Goal: Information Seeking & Learning: Learn about a topic

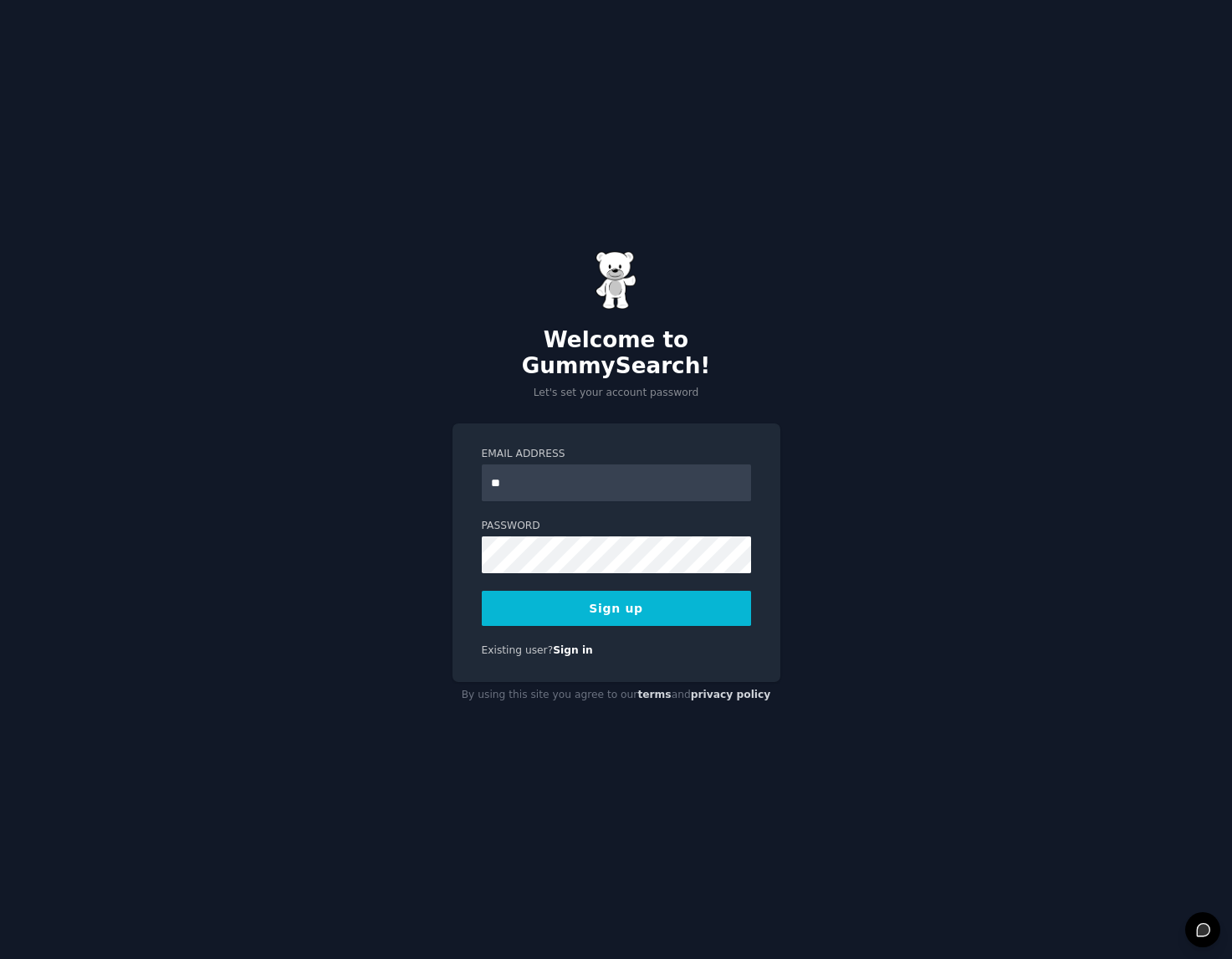
type input "**********"
click at [594, 643] on div "Existing user? Sign in" at bounding box center [616, 650] width 270 height 15
drag, startPoint x: 594, startPoint y: 641, endPoint x: 679, endPoint y: 594, distance: 97.1
click at [679, 594] on div "**********" at bounding box center [616, 553] width 328 height 259
click at [676, 593] on button "Sign up" at bounding box center [616, 607] width 270 height 35
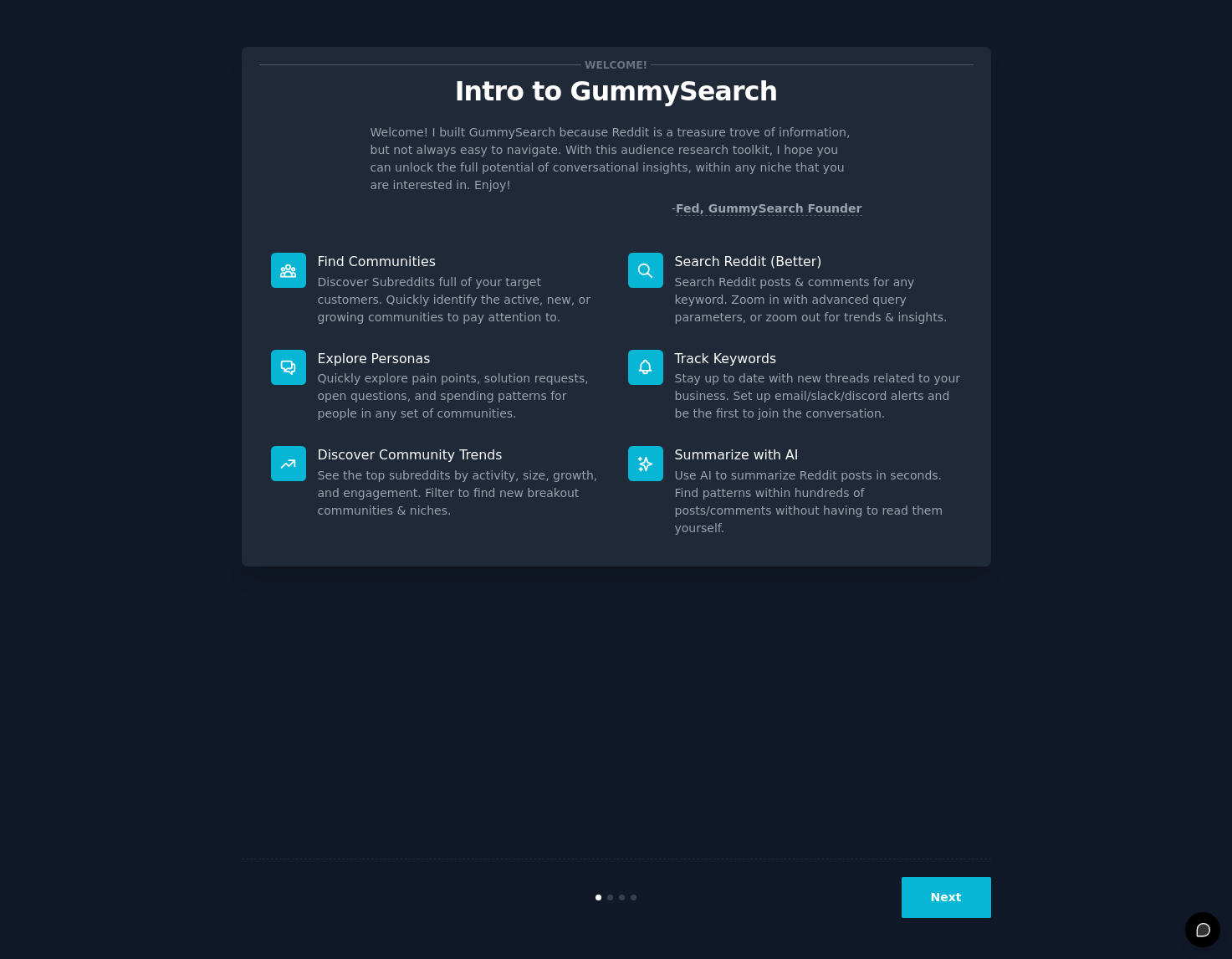
click at [1062, 599] on div "Welcome! Intro to GummySearch Welcome! I built GummySearch because Reddit is a …" at bounding box center [616, 480] width 1185 height 912
click at [968, 881] on button "Next" at bounding box center [947, 896] width 90 height 41
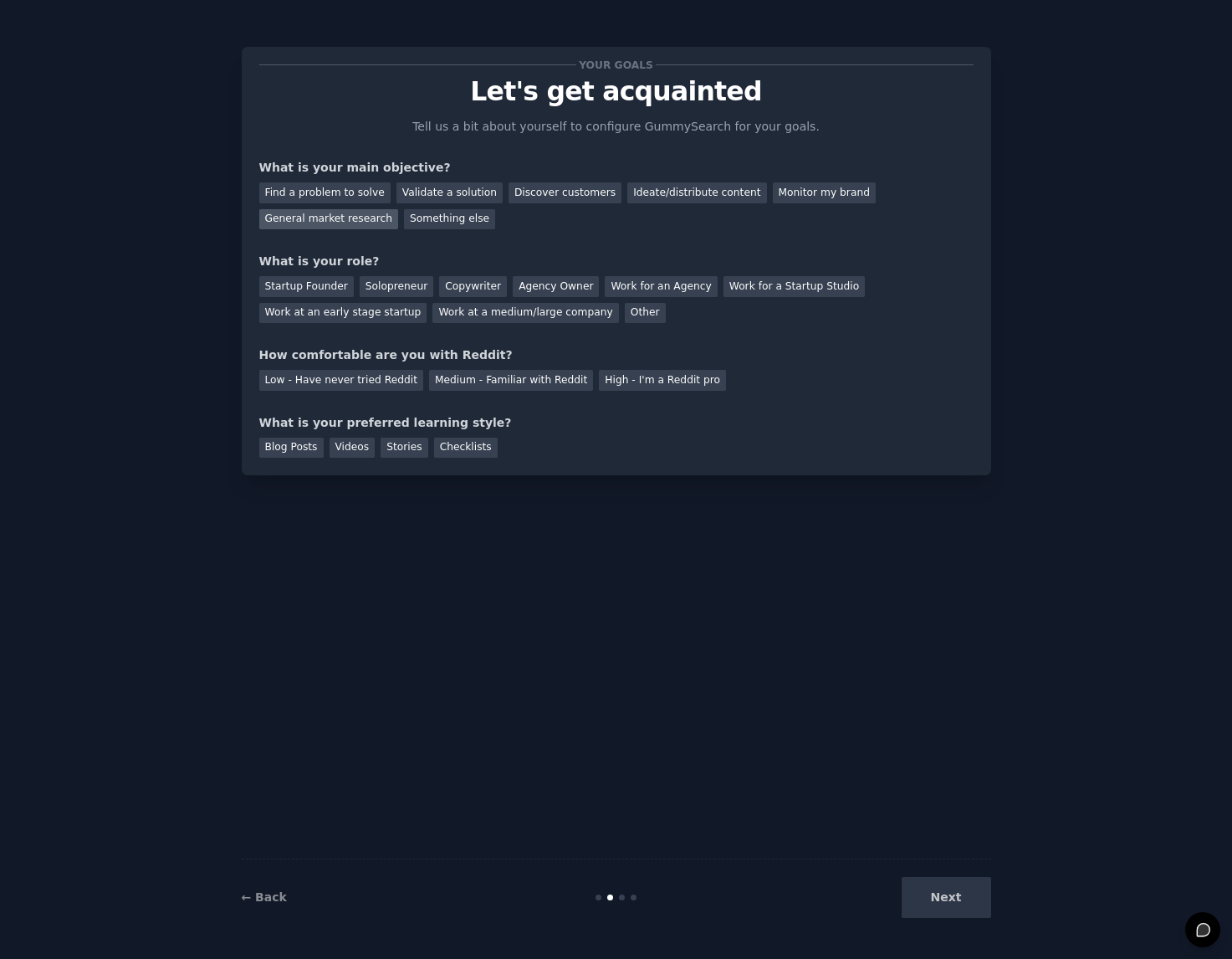
click at [399, 209] on div "General market research" at bounding box center [329, 219] width 139 height 21
click at [663, 291] on div "Work for an Agency" at bounding box center [660, 286] width 113 height 21
click at [357, 320] on div "Work at an early stage startup" at bounding box center [343, 313] width 168 height 21
click at [340, 389] on div "Low - Have never tried Reddit" at bounding box center [341, 379] width 164 height 21
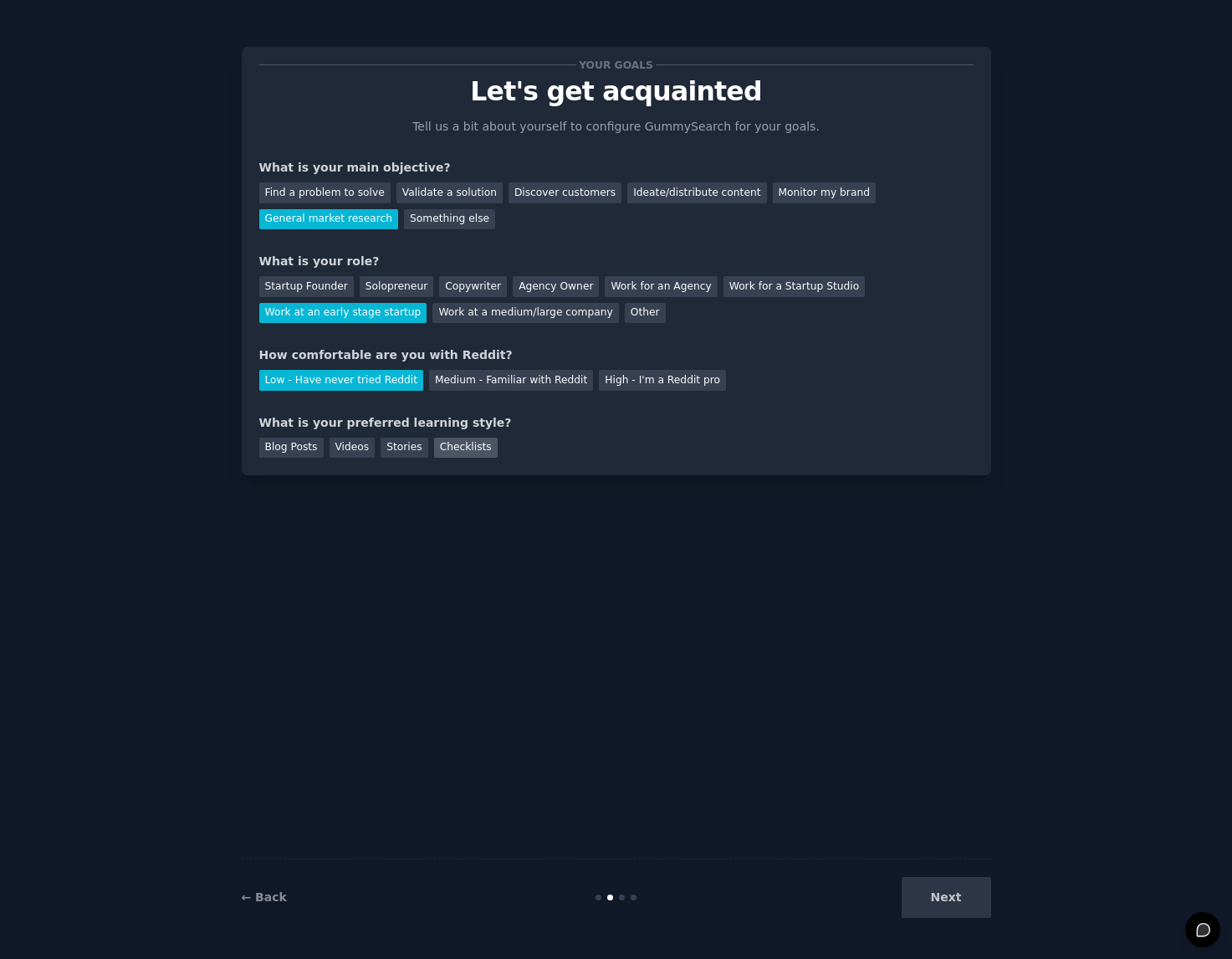
click at [444, 451] on div "Checklists" at bounding box center [466, 447] width 64 height 21
click at [954, 907] on button "Next" at bounding box center [947, 896] width 90 height 41
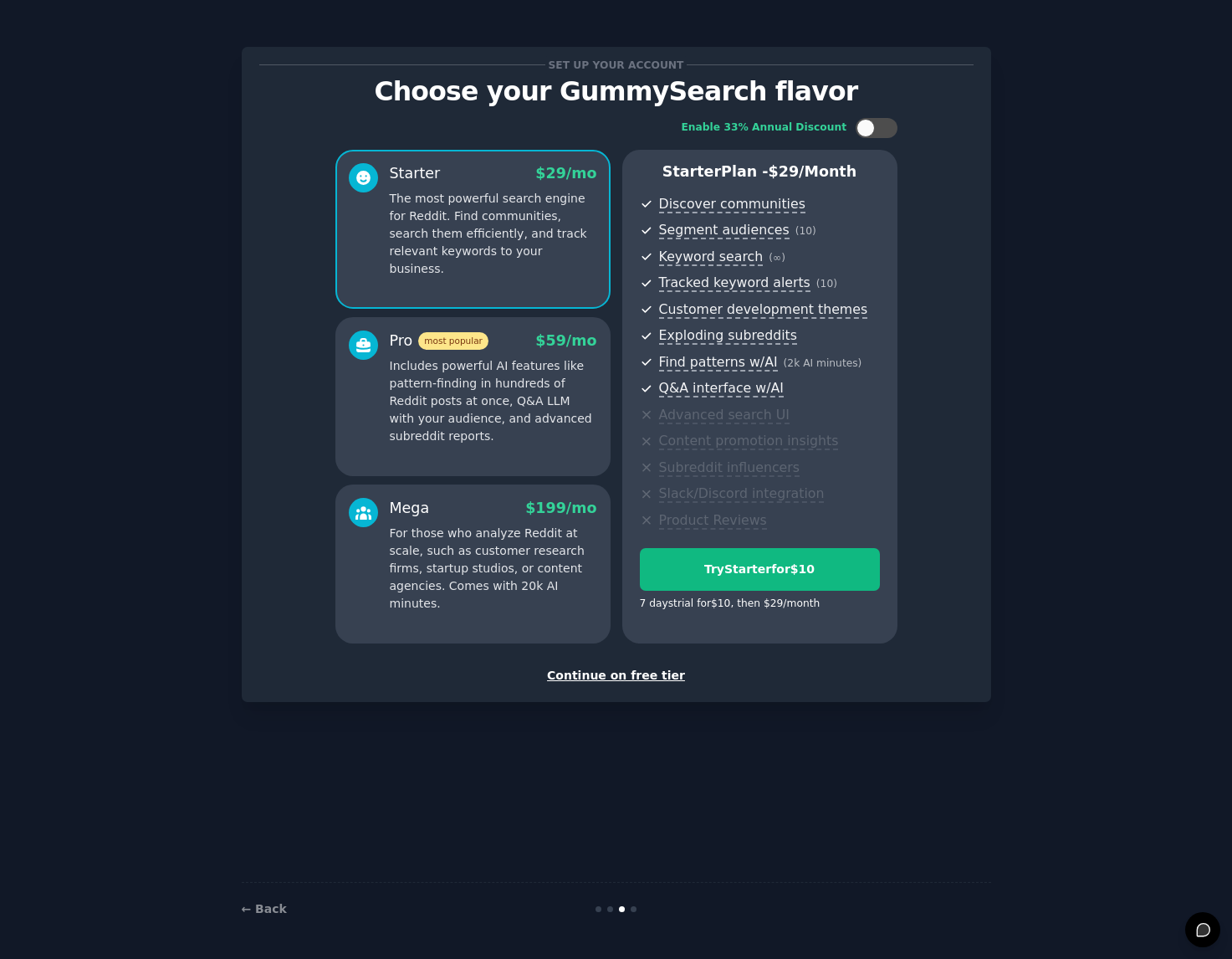
click at [626, 674] on div "Continue on free tier" at bounding box center [616, 676] width 714 height 18
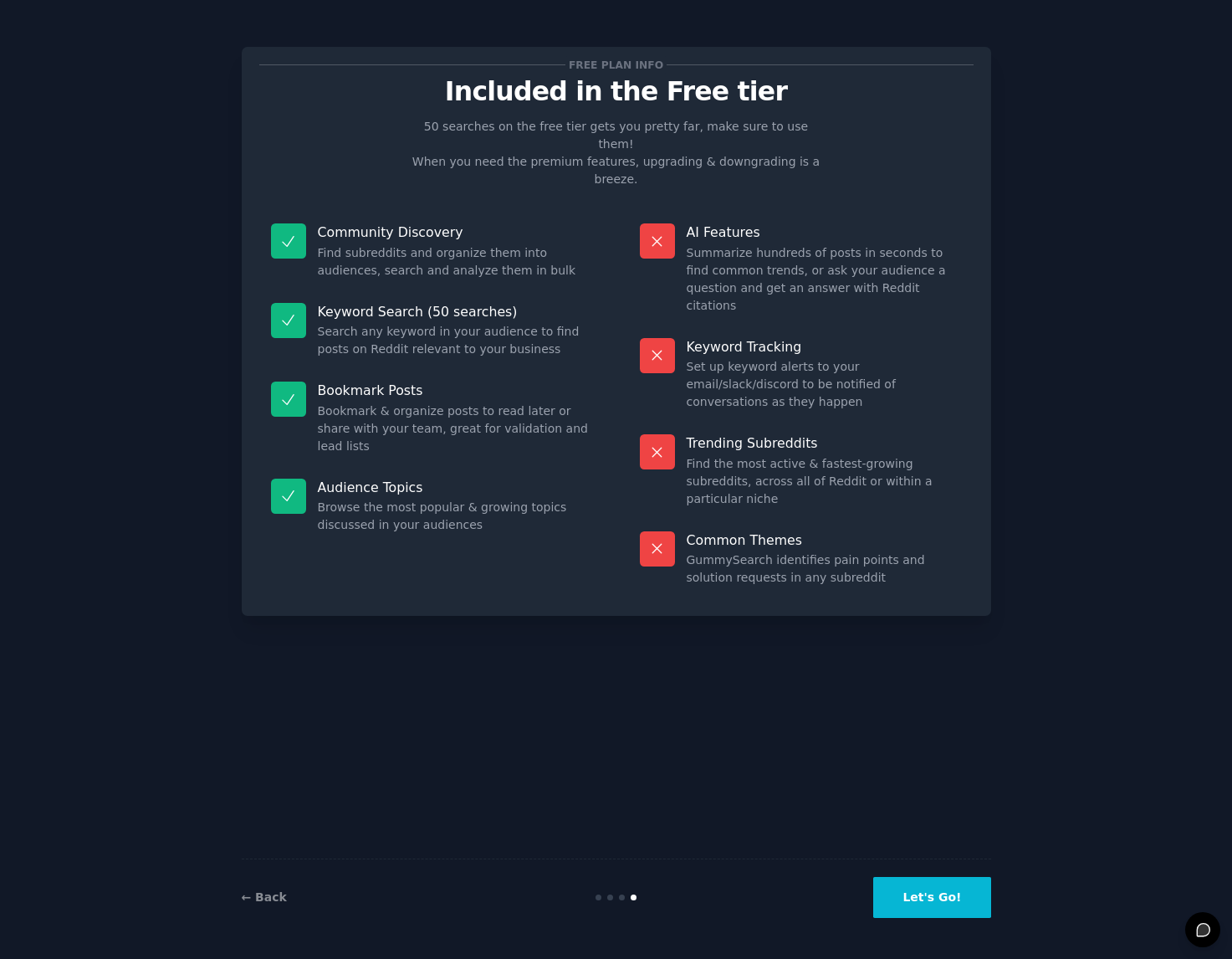
click at [924, 895] on button "Let's Go!" at bounding box center [932, 896] width 118 height 41
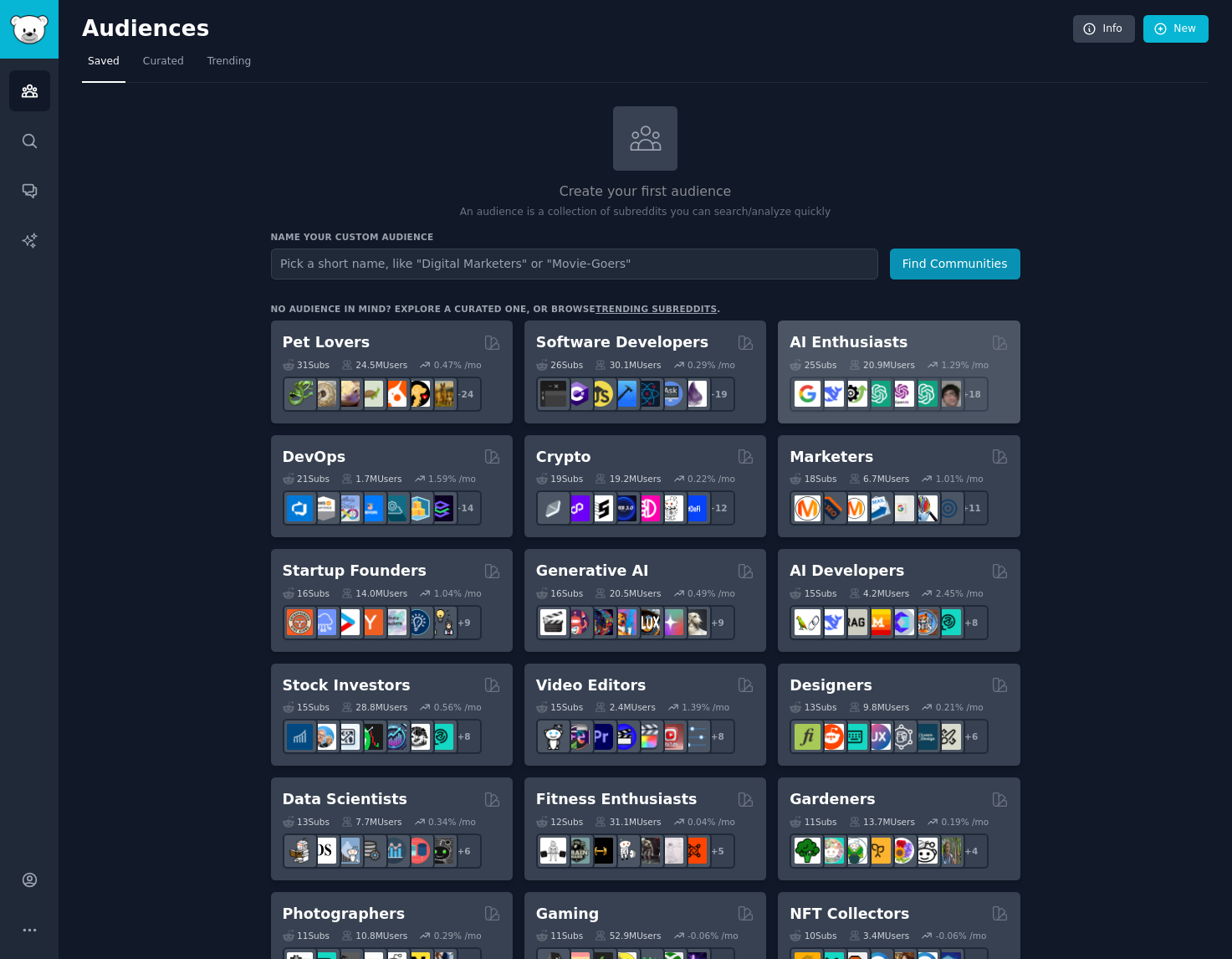
click at [932, 336] on div "AI Enthusiasts" at bounding box center [898, 343] width 218 height 21
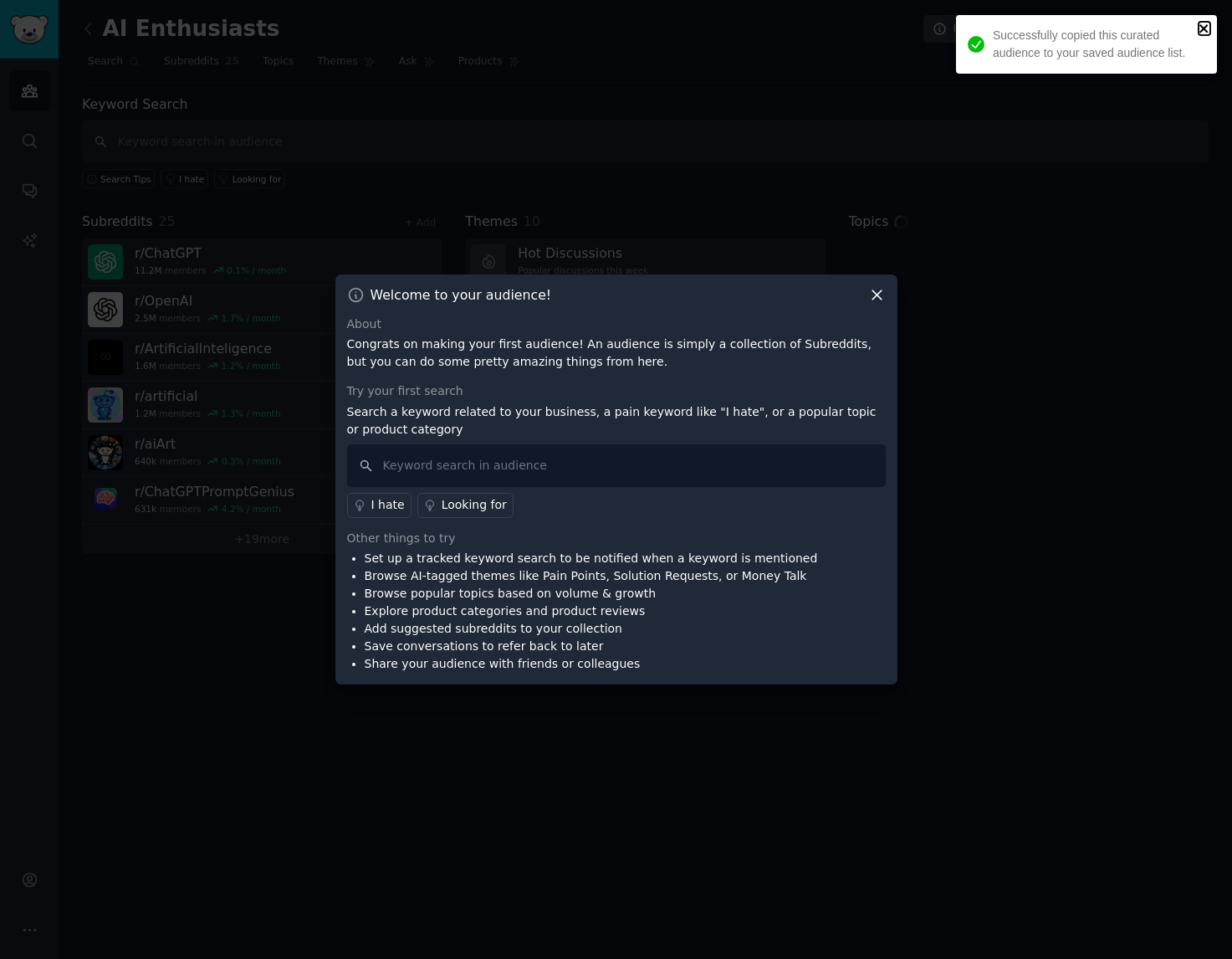
click at [1207, 31] on icon "close" at bounding box center [1204, 28] width 8 height 8
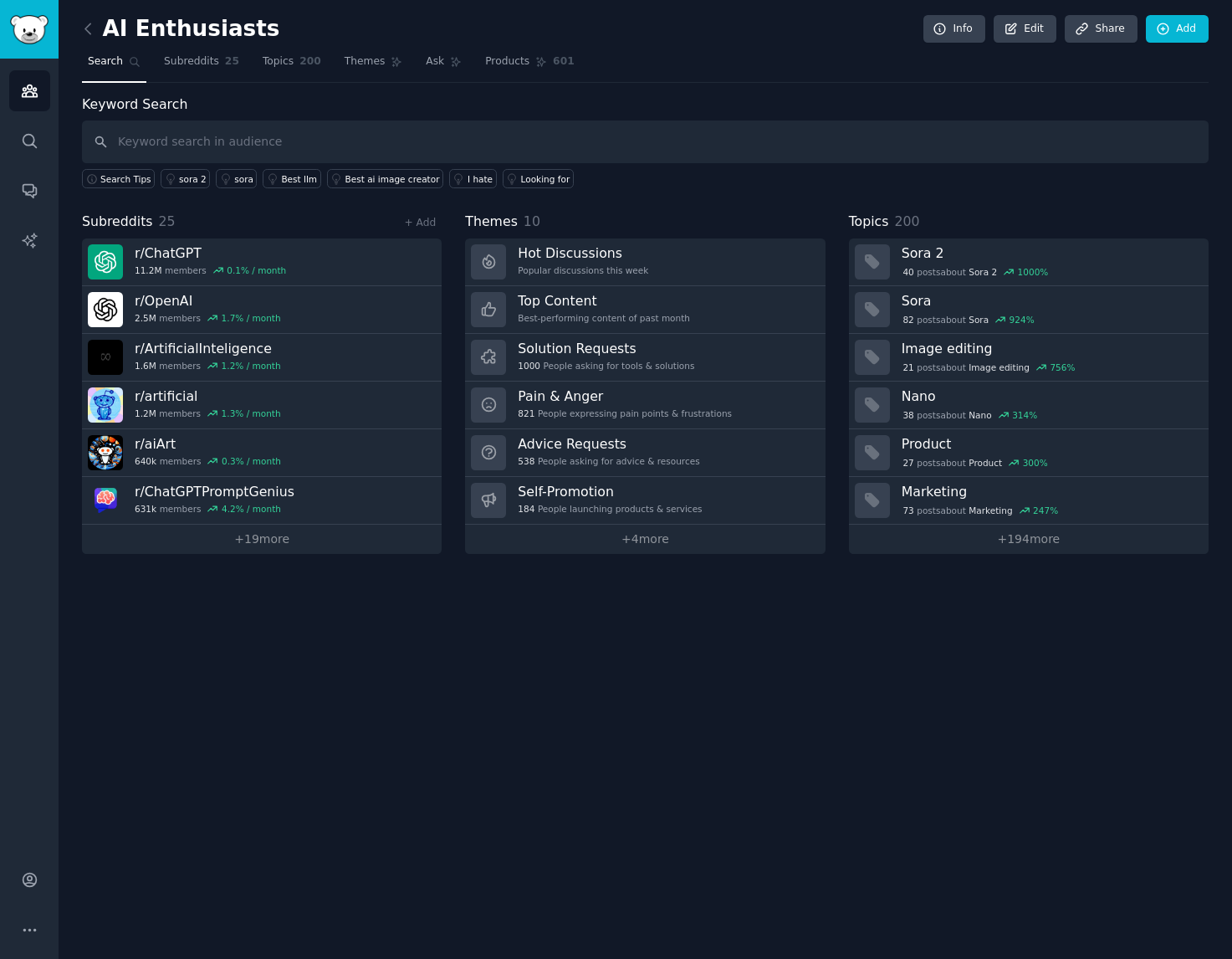
drag, startPoint x: 567, startPoint y: 719, endPoint x: 558, endPoint y: 719, distance: 9.0
click at [563, 721] on div "AI Enthusiasts Info Edit Share Add Search Subreddits 25 Topics 200 Themes Ask P…" at bounding box center [645, 479] width 1174 height 959
click at [84, 27] on icon at bounding box center [89, 29] width 18 height 18
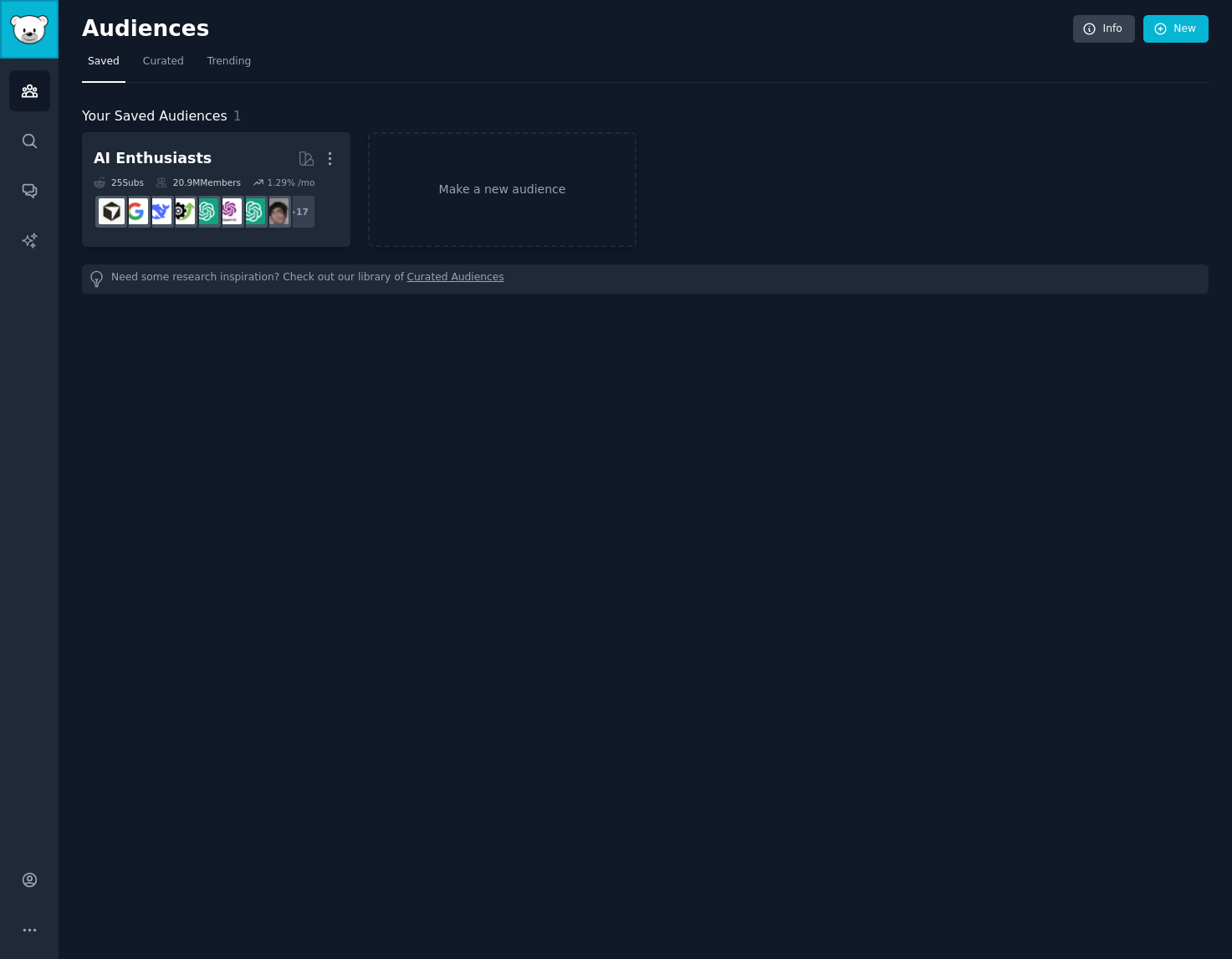
click at [35, 39] on img "Sidebar" at bounding box center [29, 29] width 39 height 29
click at [39, 81] on link "Audiences" at bounding box center [29, 91] width 41 height 41
click at [512, 216] on link "Make a new audience" at bounding box center [503, 189] width 269 height 115
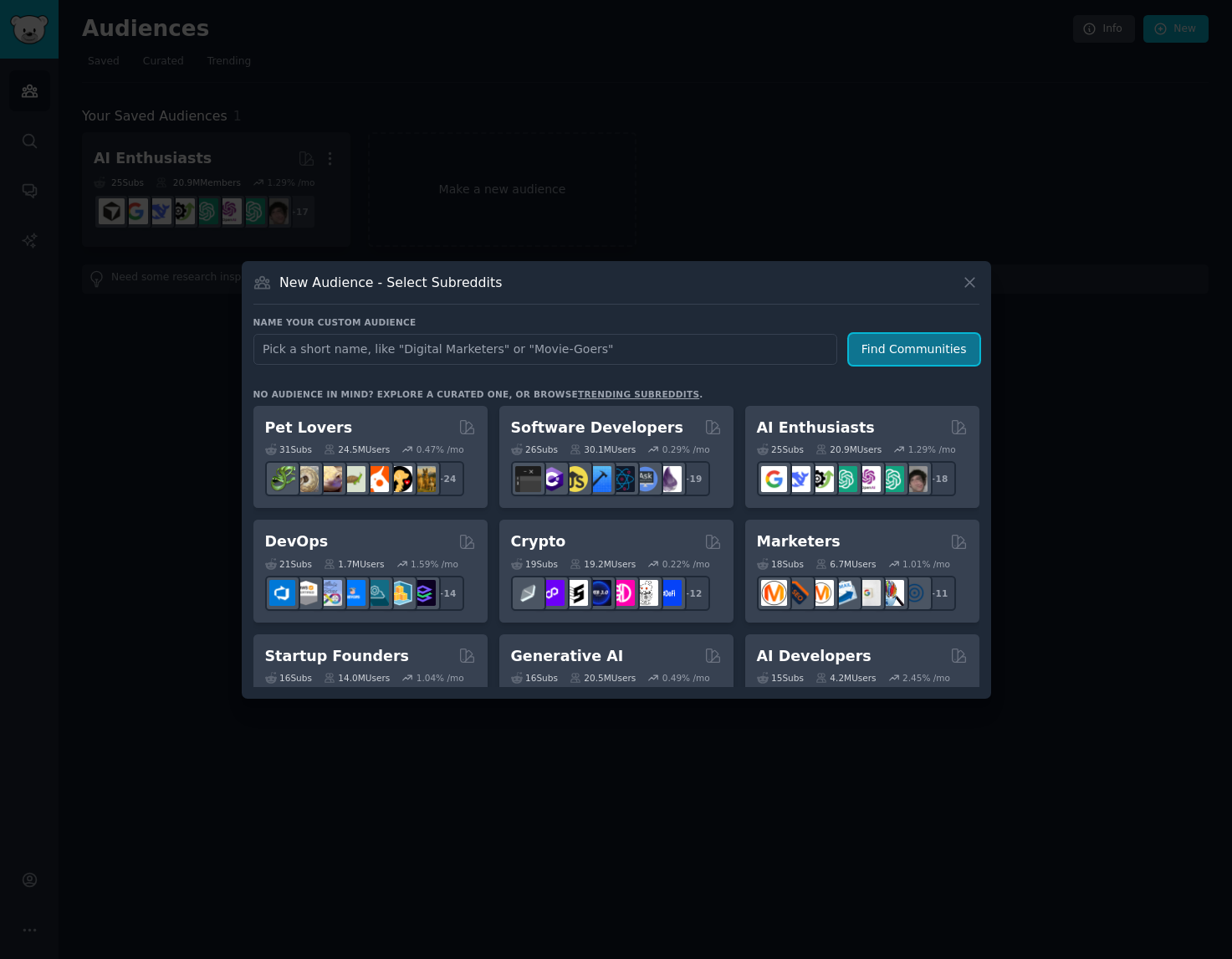
click at [944, 358] on button "Find Communities" at bounding box center [914, 349] width 130 height 31
click at [970, 279] on icon at bounding box center [970, 283] width 18 height 18
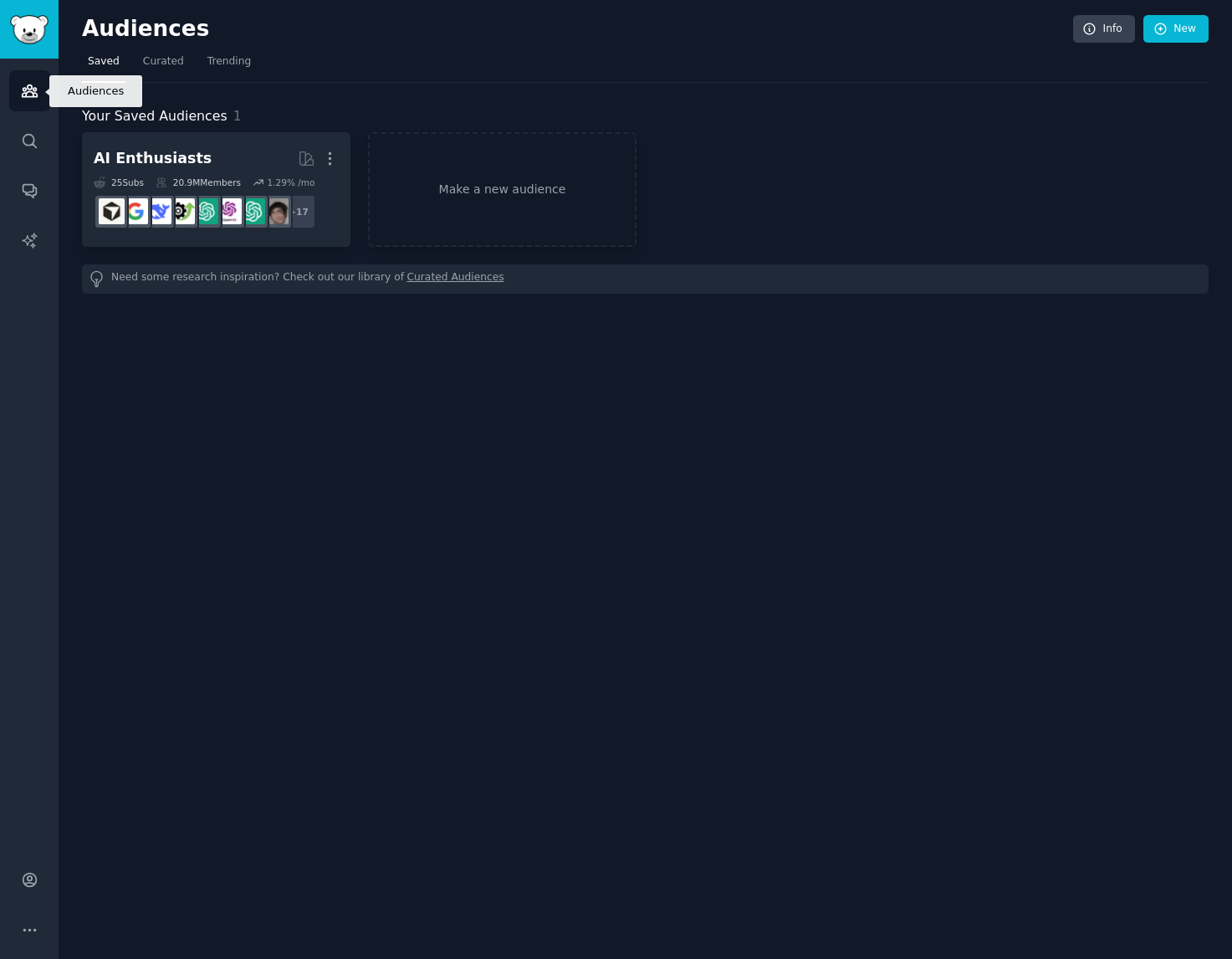
click at [45, 92] on link "Audiences" at bounding box center [29, 91] width 41 height 41
click at [32, 97] on icon "Sidebar" at bounding box center [29, 92] width 15 height 12
click at [13, 27] on img "Sidebar" at bounding box center [29, 29] width 39 height 29
click at [25, 921] on icon "Sidebar" at bounding box center [30, 930] width 18 height 18
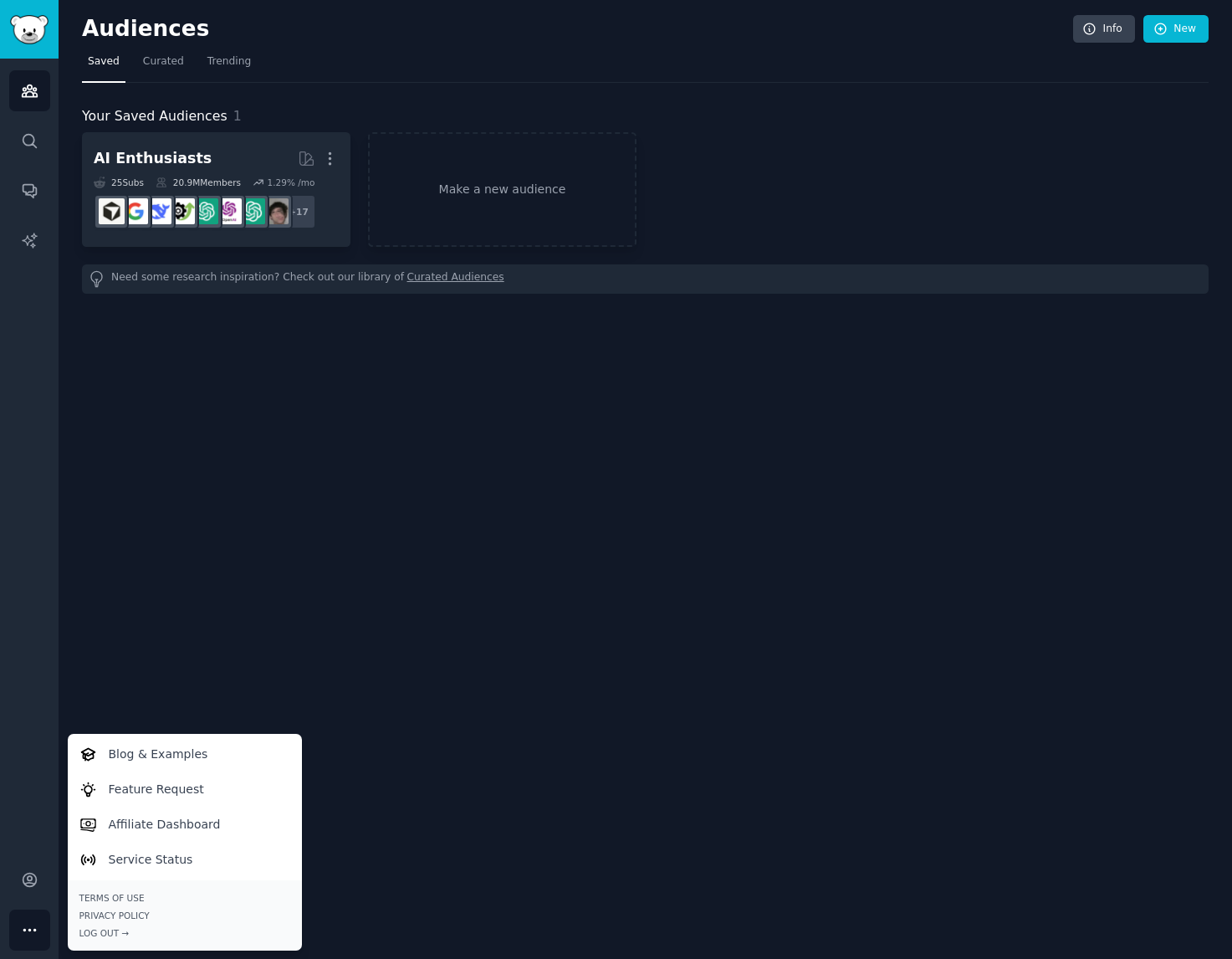
click at [292, 577] on div "Audiences Info New Saved Curated Trending Your Saved Audiences 1 AI Enthusiasts…" at bounding box center [645, 479] width 1174 height 959
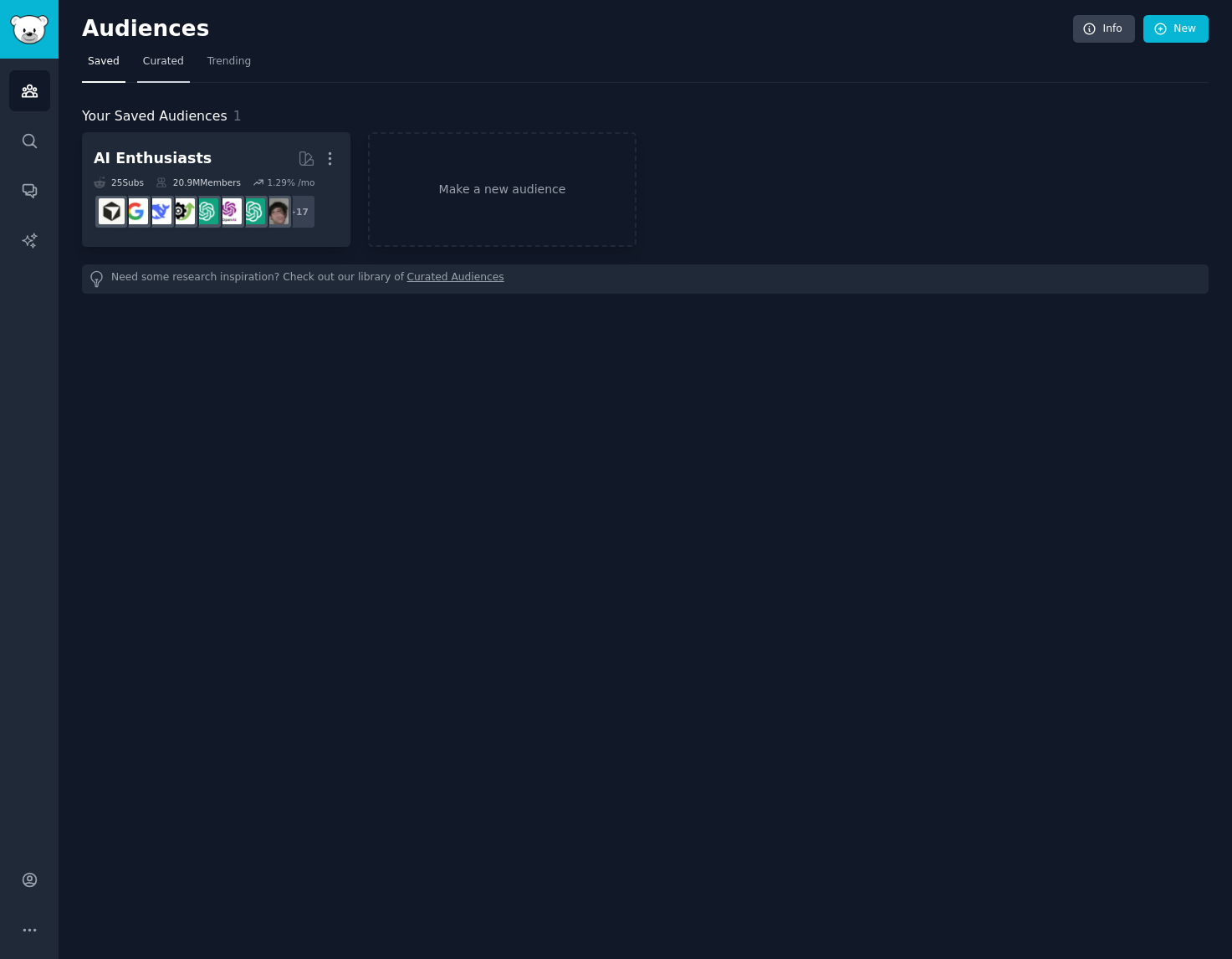
click at [168, 68] on span "Curated" at bounding box center [163, 62] width 41 height 15
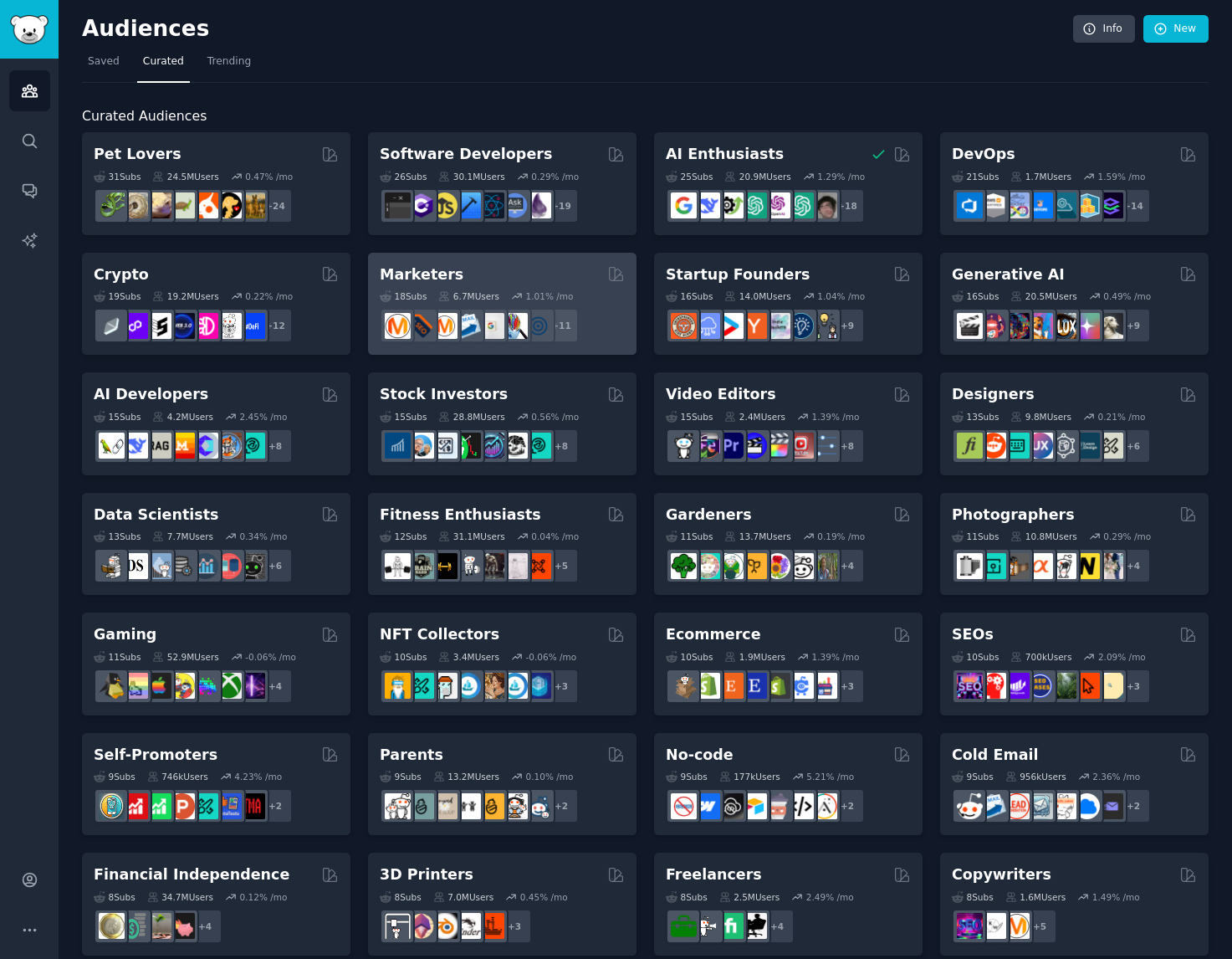
click at [606, 322] on div "+ 11" at bounding box center [502, 325] width 245 height 35
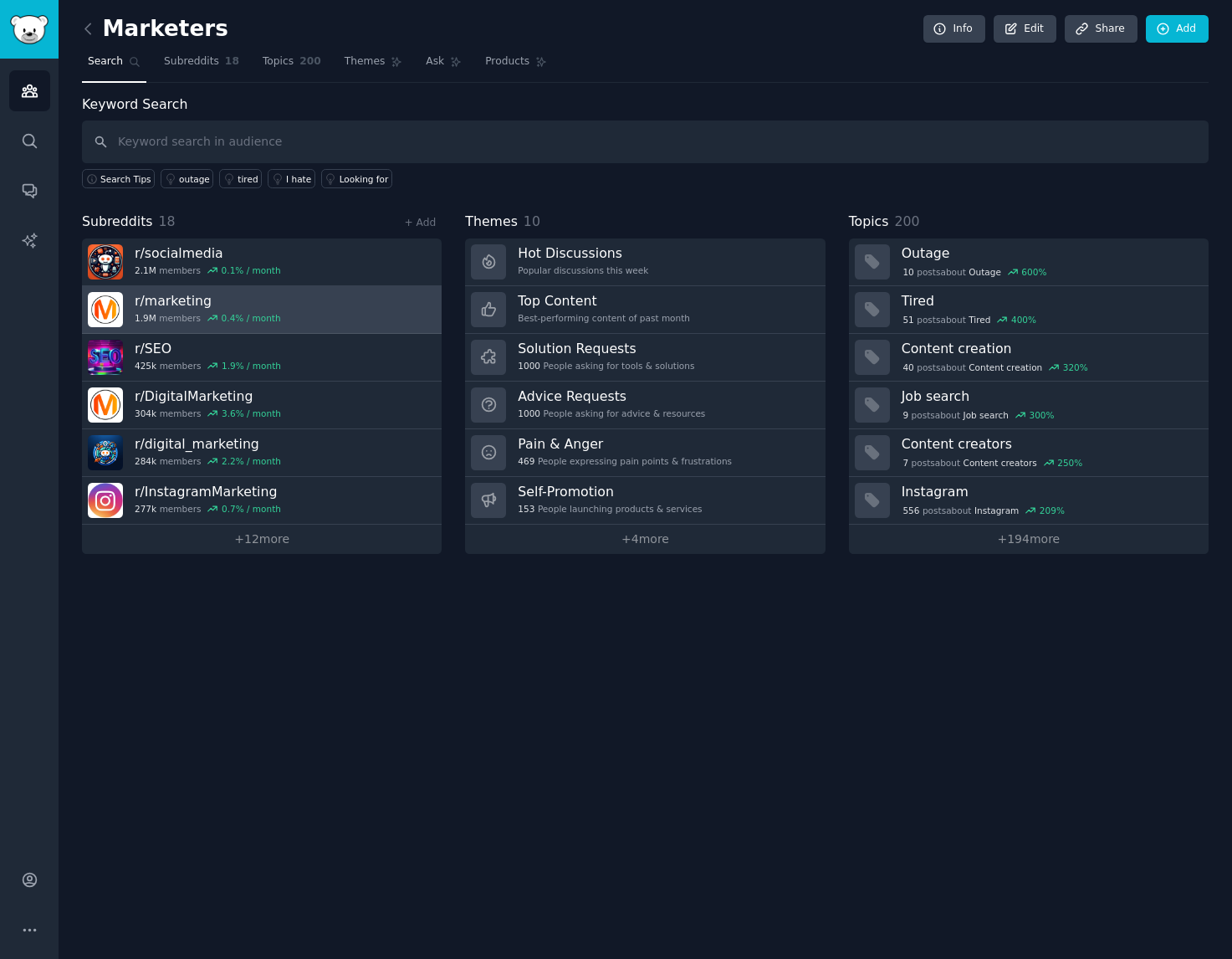
click at [360, 309] on link "r/ marketing 1.9M members 0.4 % / month" at bounding box center [261, 310] width 360 height 48
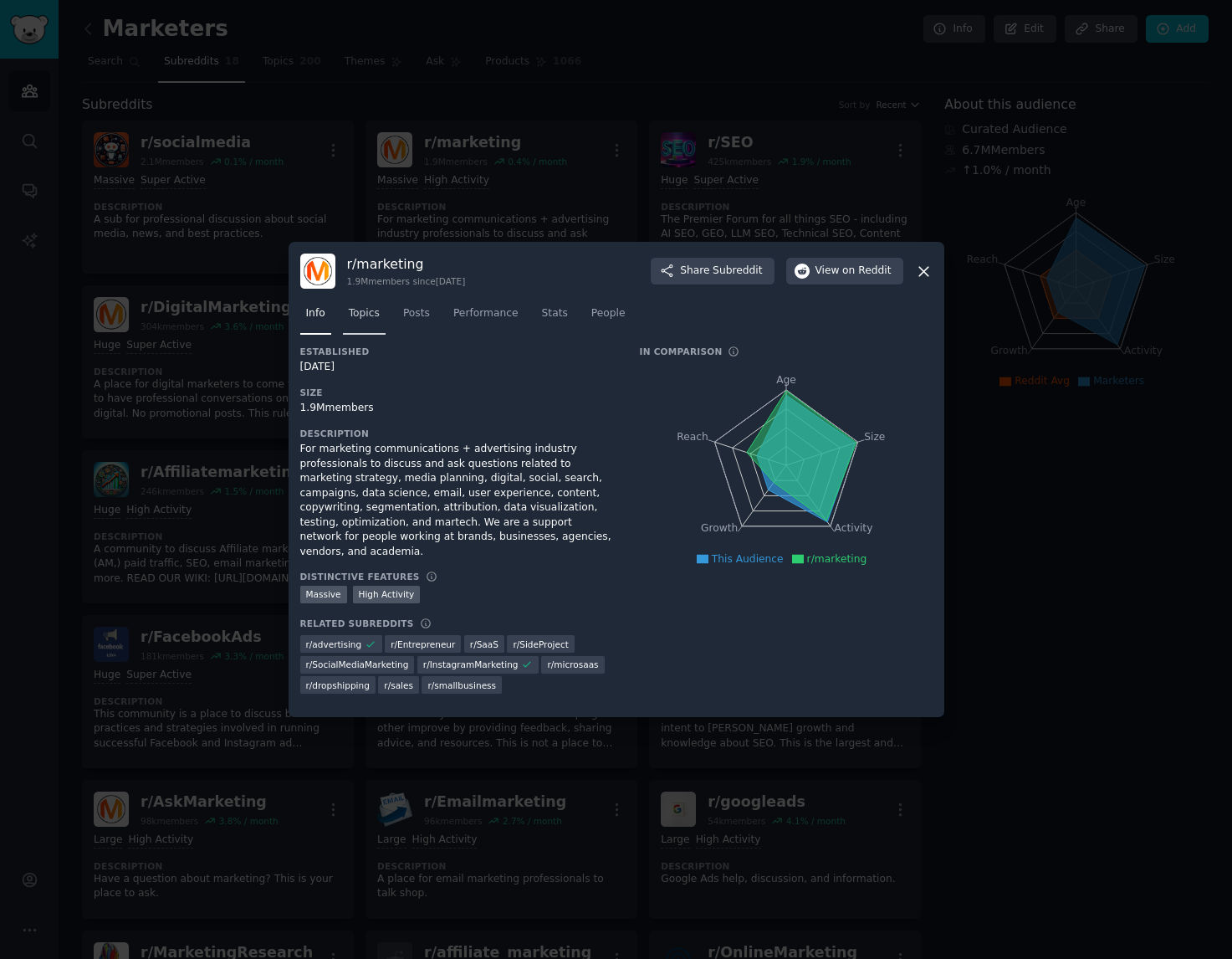
click at [352, 322] on span "Topics" at bounding box center [364, 313] width 31 height 15
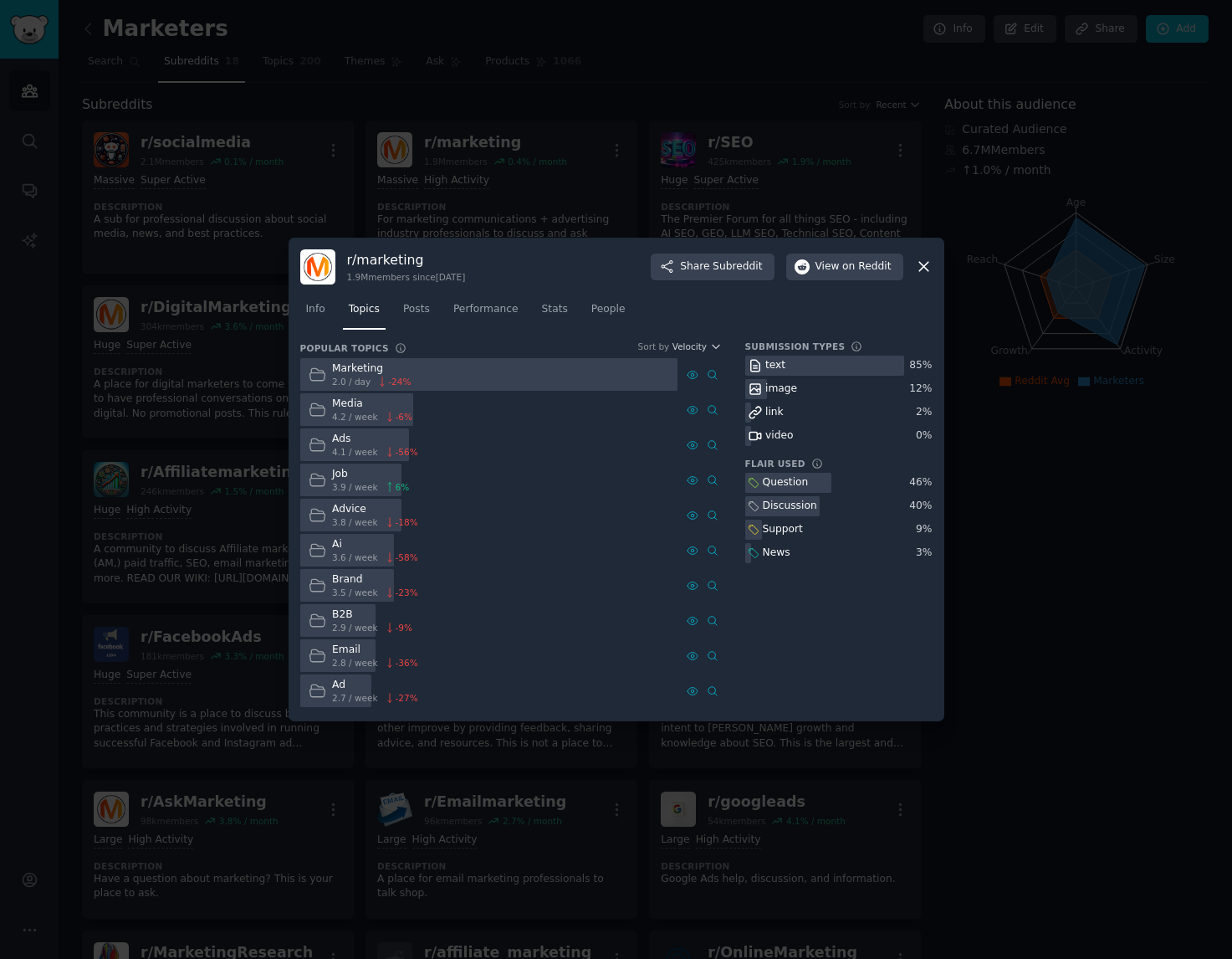
click at [918, 275] on icon at bounding box center [924, 267] width 18 height 18
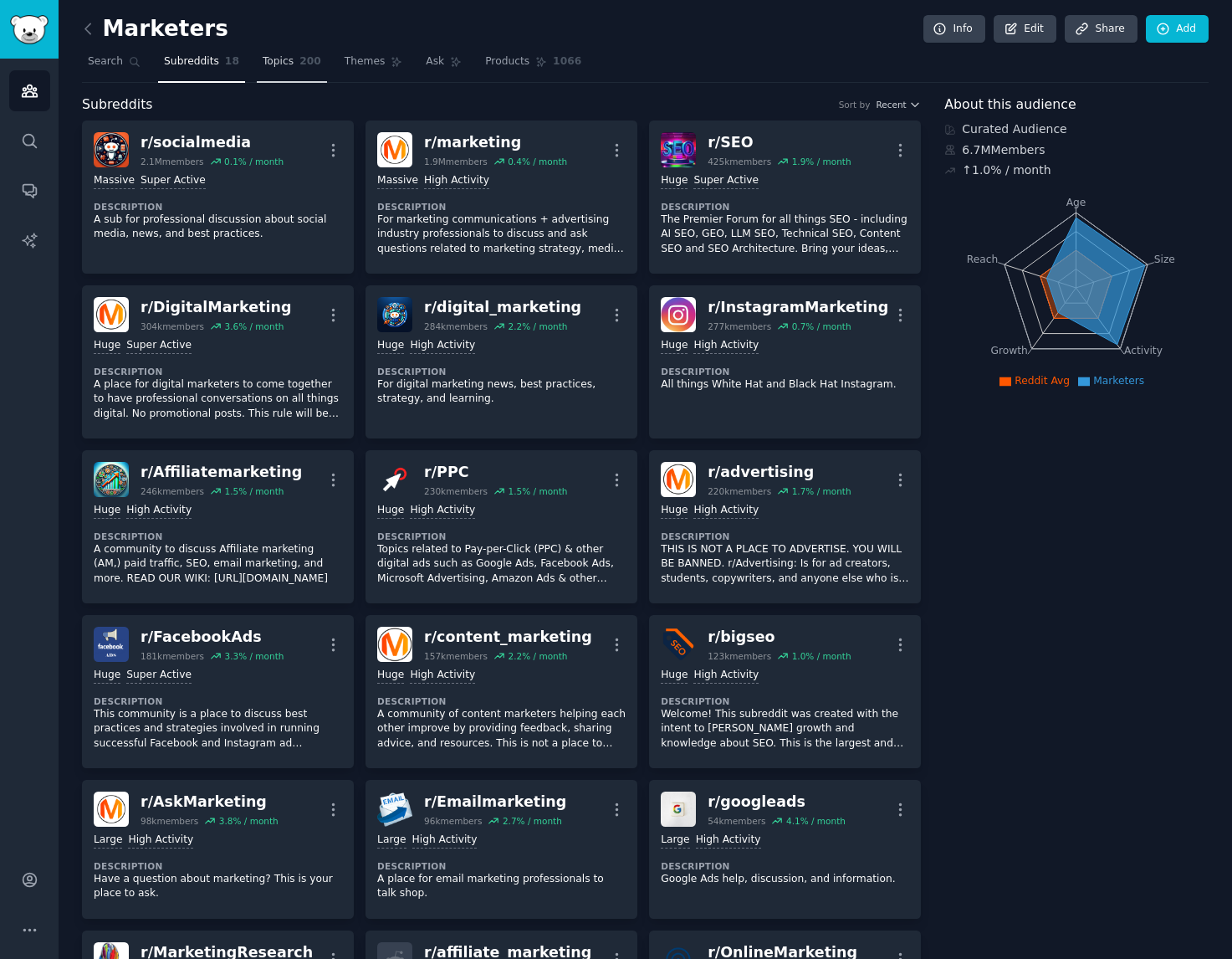
click at [266, 53] on link "Topics 200" at bounding box center [292, 66] width 71 height 34
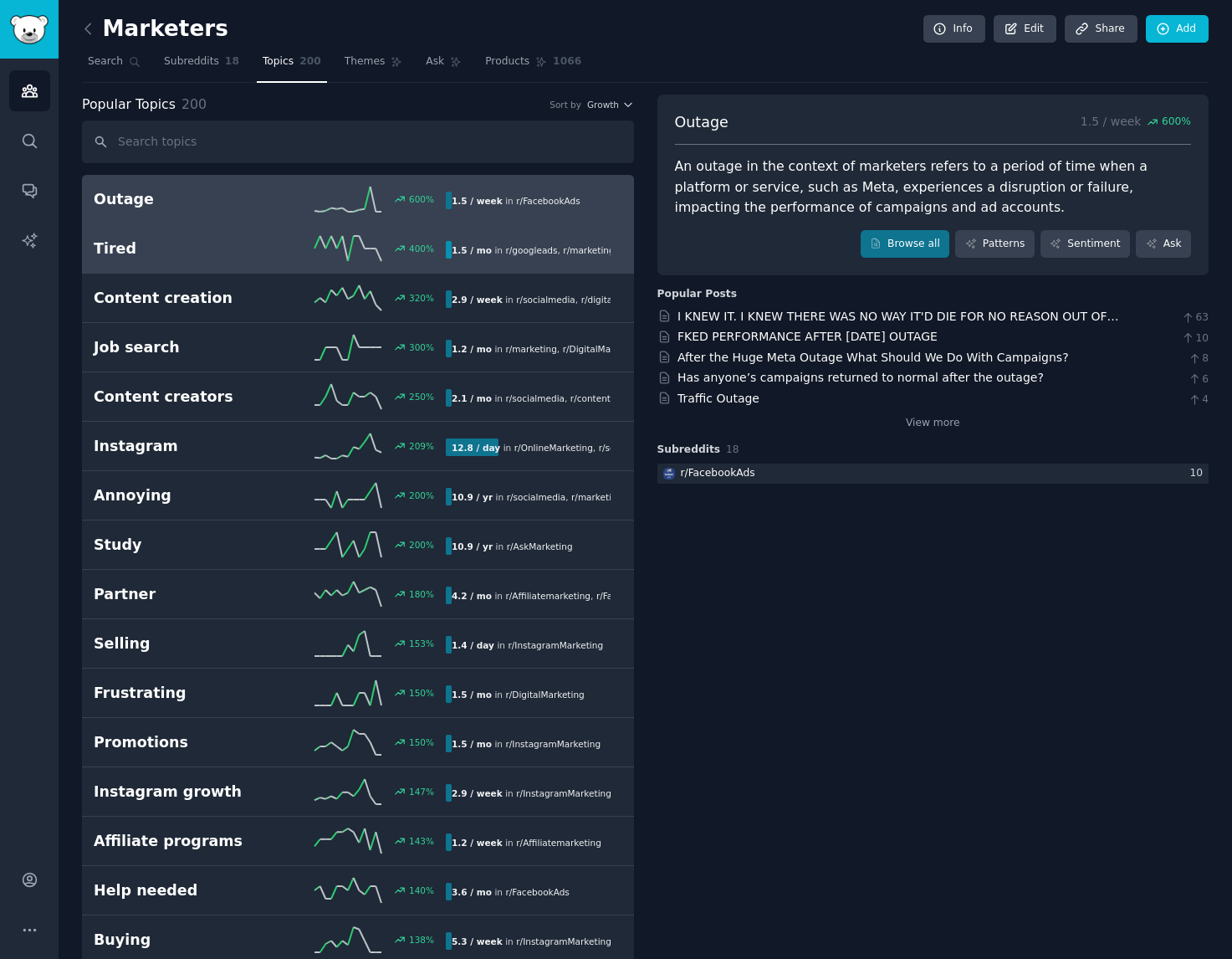
click at [264, 250] on h2 "Tired" at bounding box center [181, 248] width 176 height 21
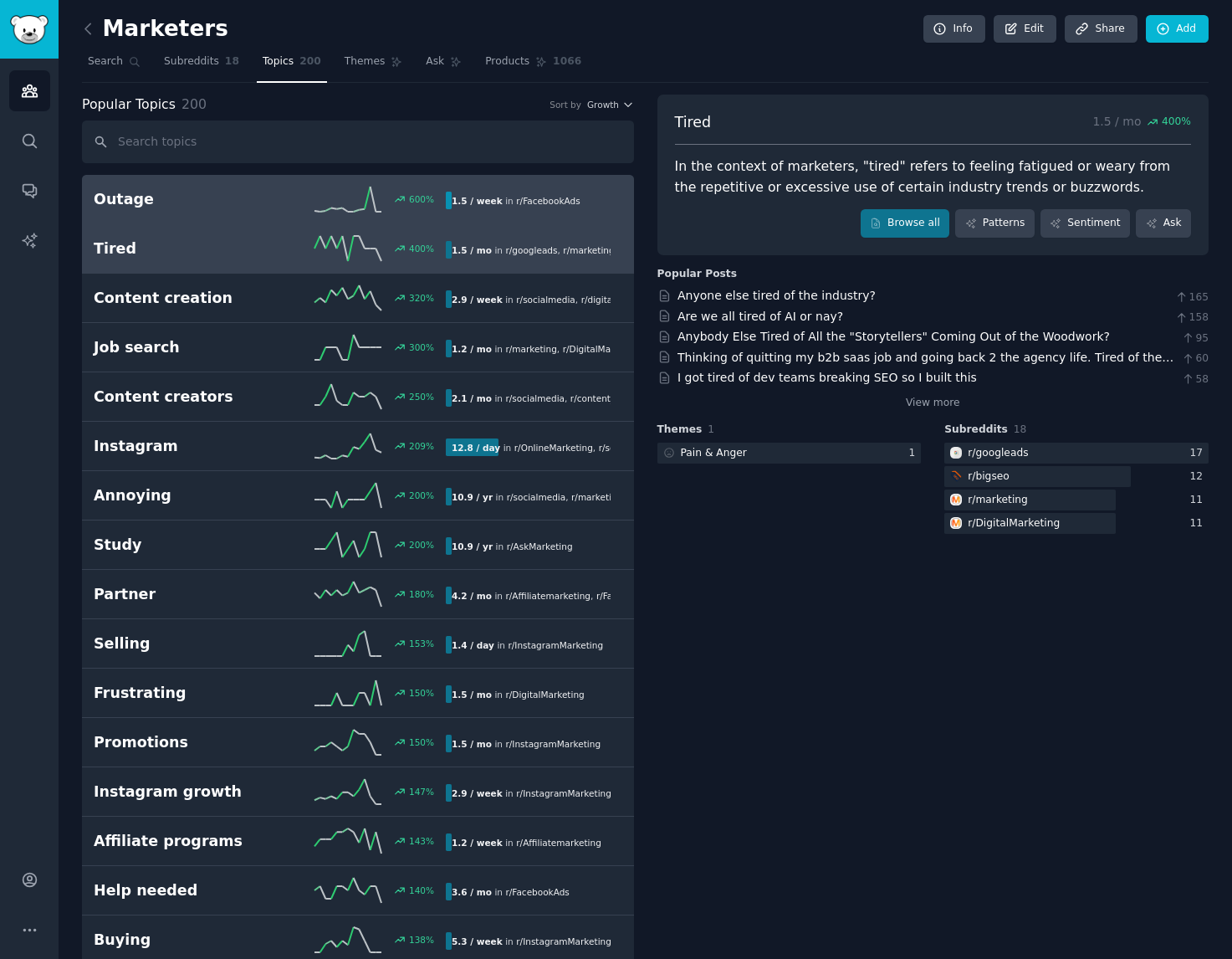
click at [236, 206] on h2 "Outage" at bounding box center [181, 199] width 176 height 21
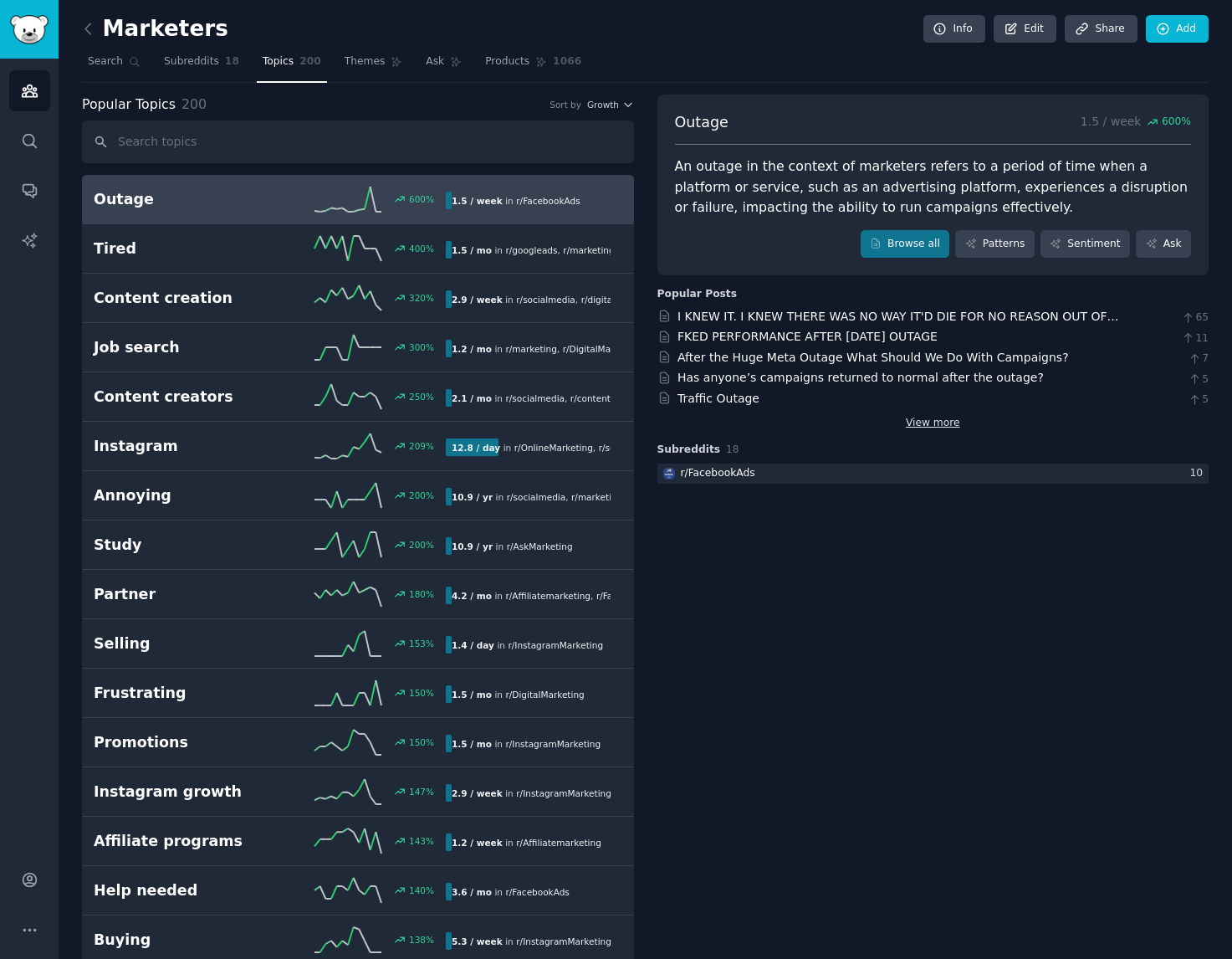
click at [929, 420] on link "View more" at bounding box center [933, 423] width 55 height 15
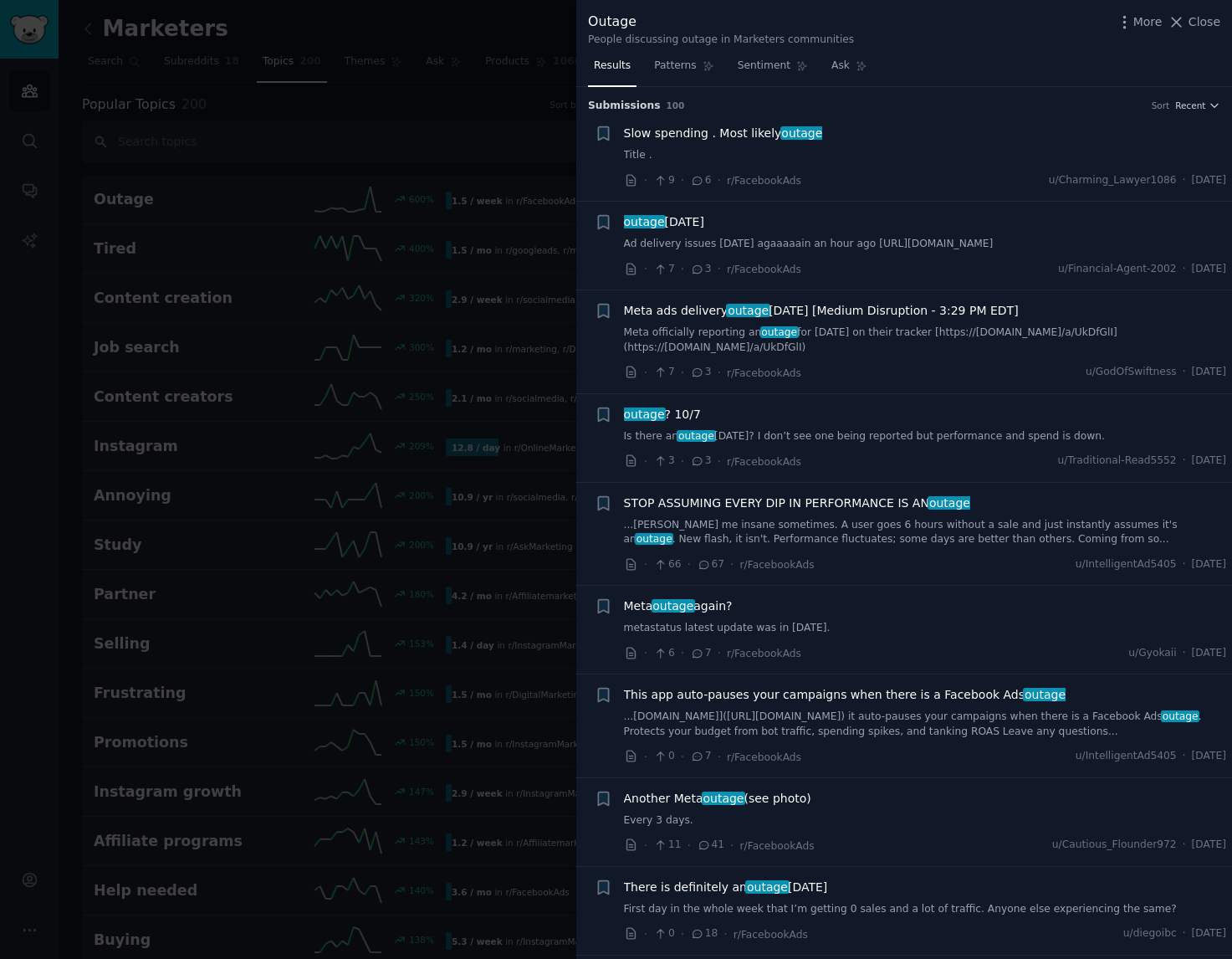
click at [676, 405] on span "outage ? 10/7" at bounding box center [662, 414] width 77 height 18
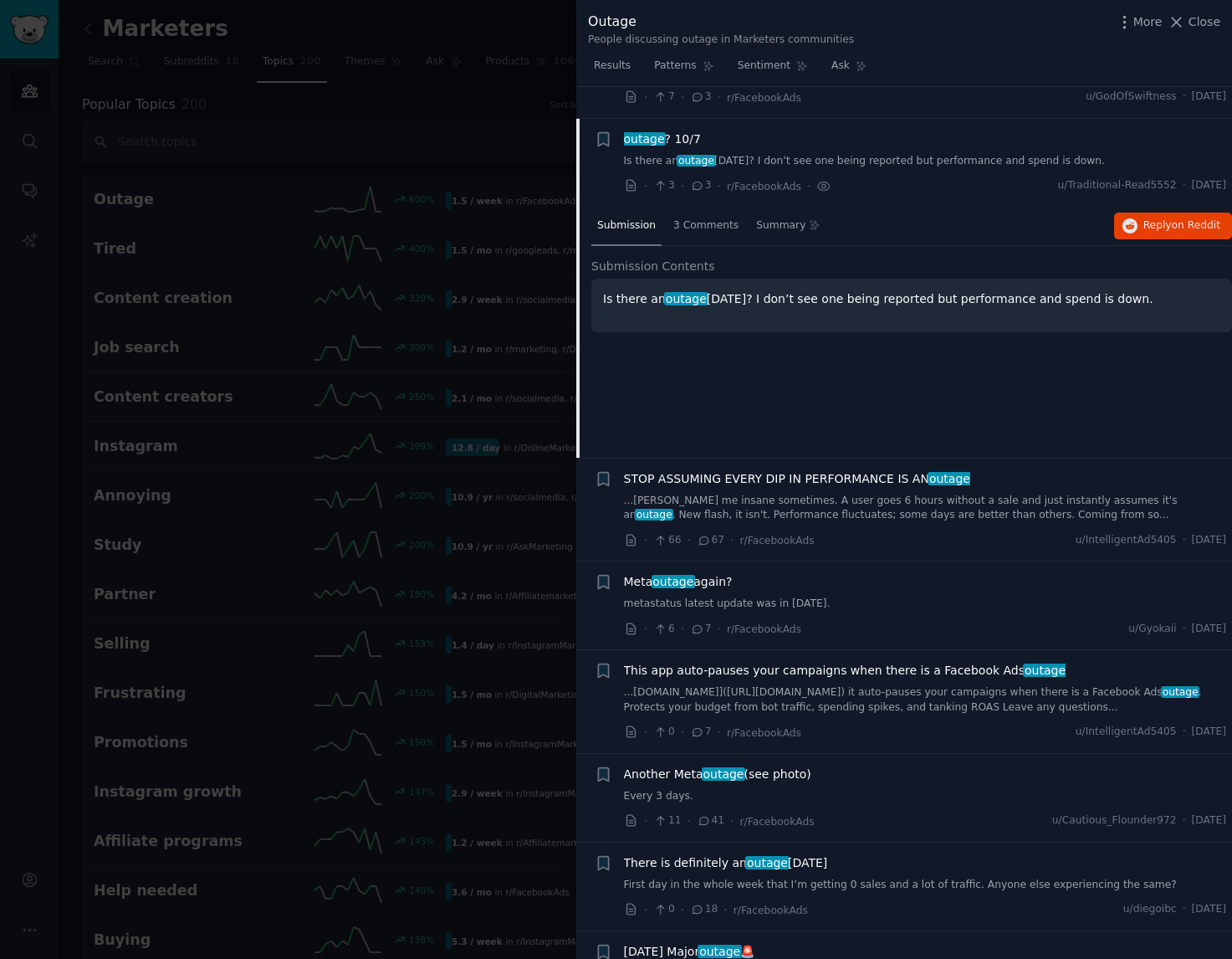
scroll to position [293, 0]
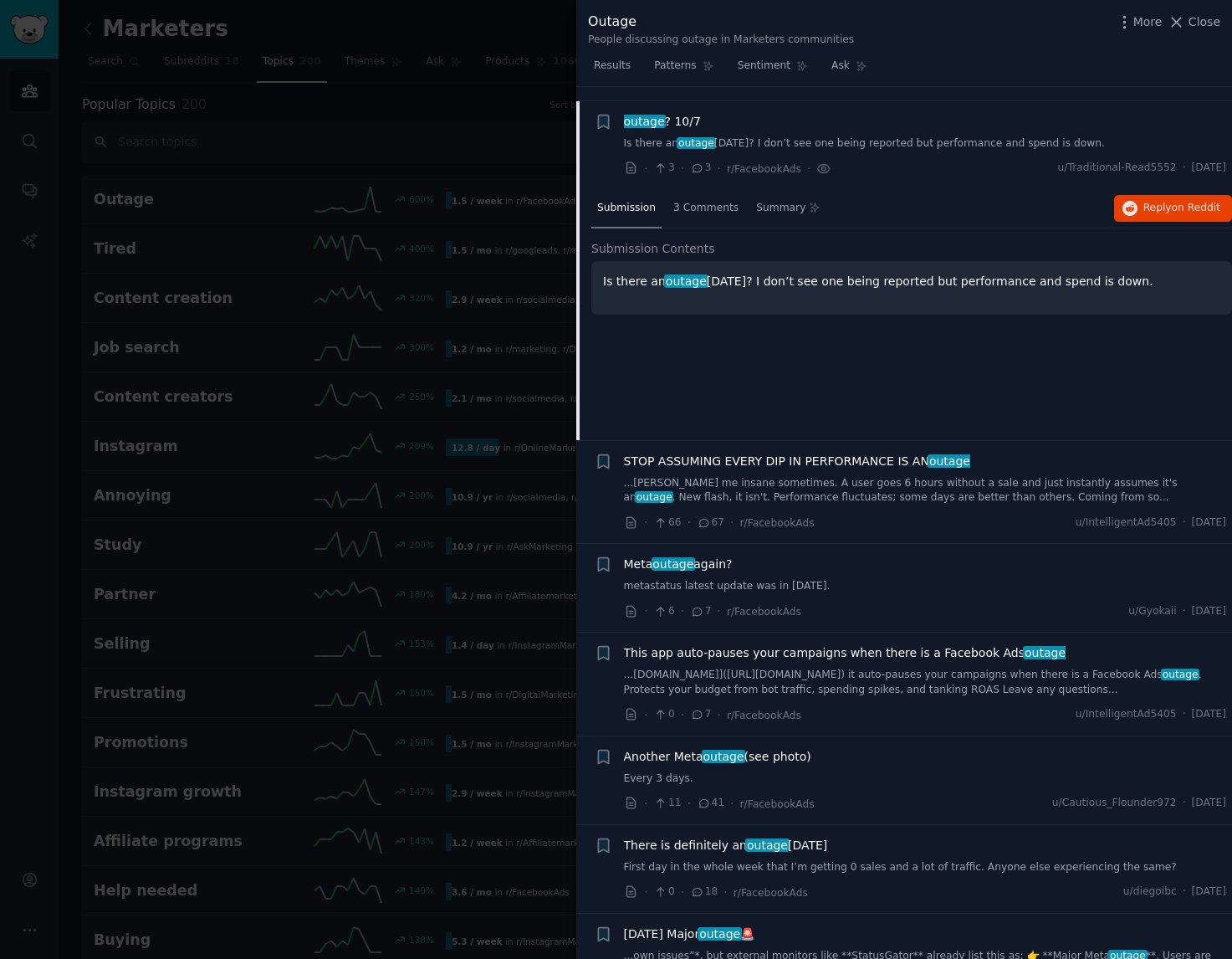
click at [469, 112] on div at bounding box center [616, 479] width 1232 height 959
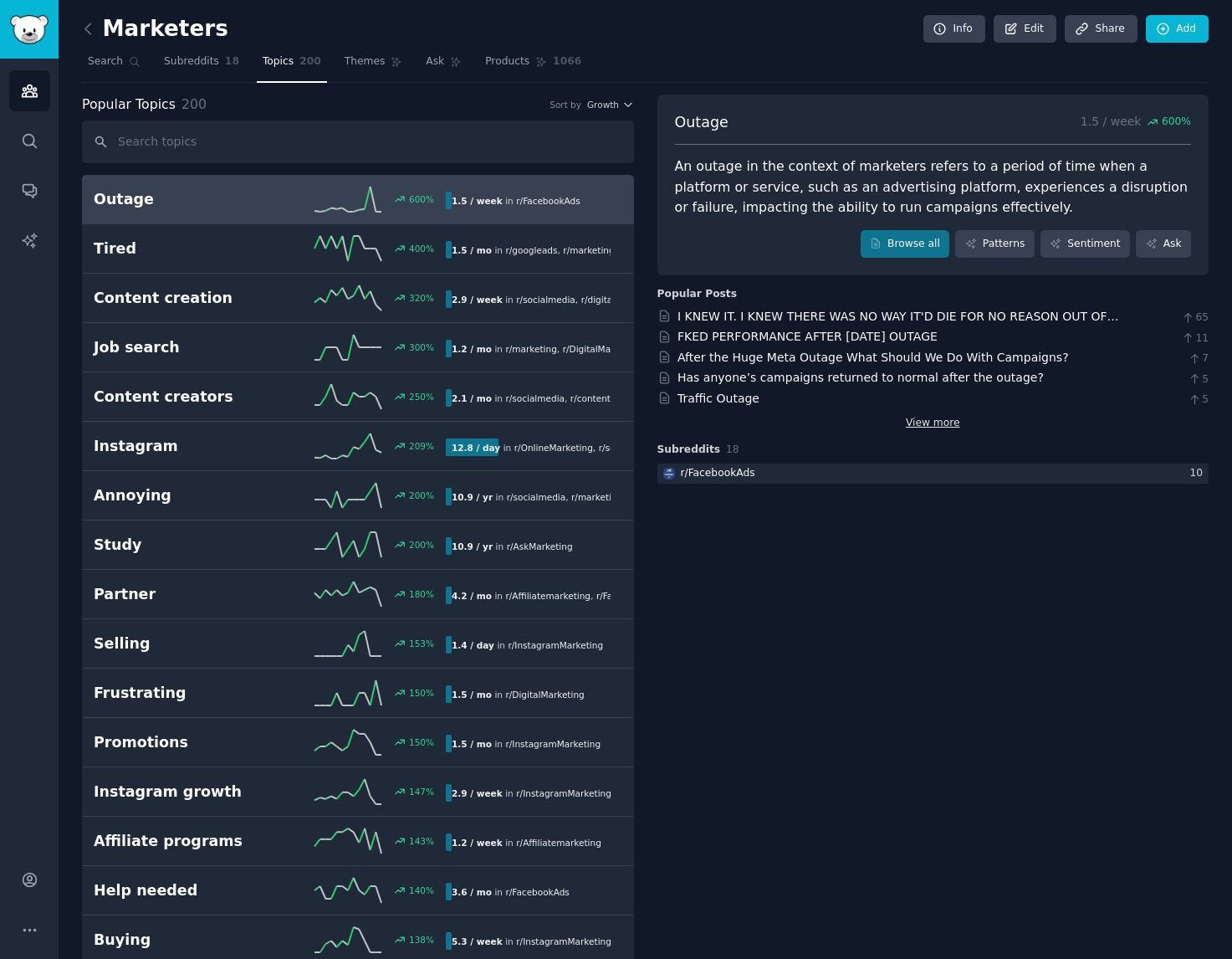
click at [921, 419] on link "View more" at bounding box center [933, 423] width 55 height 15
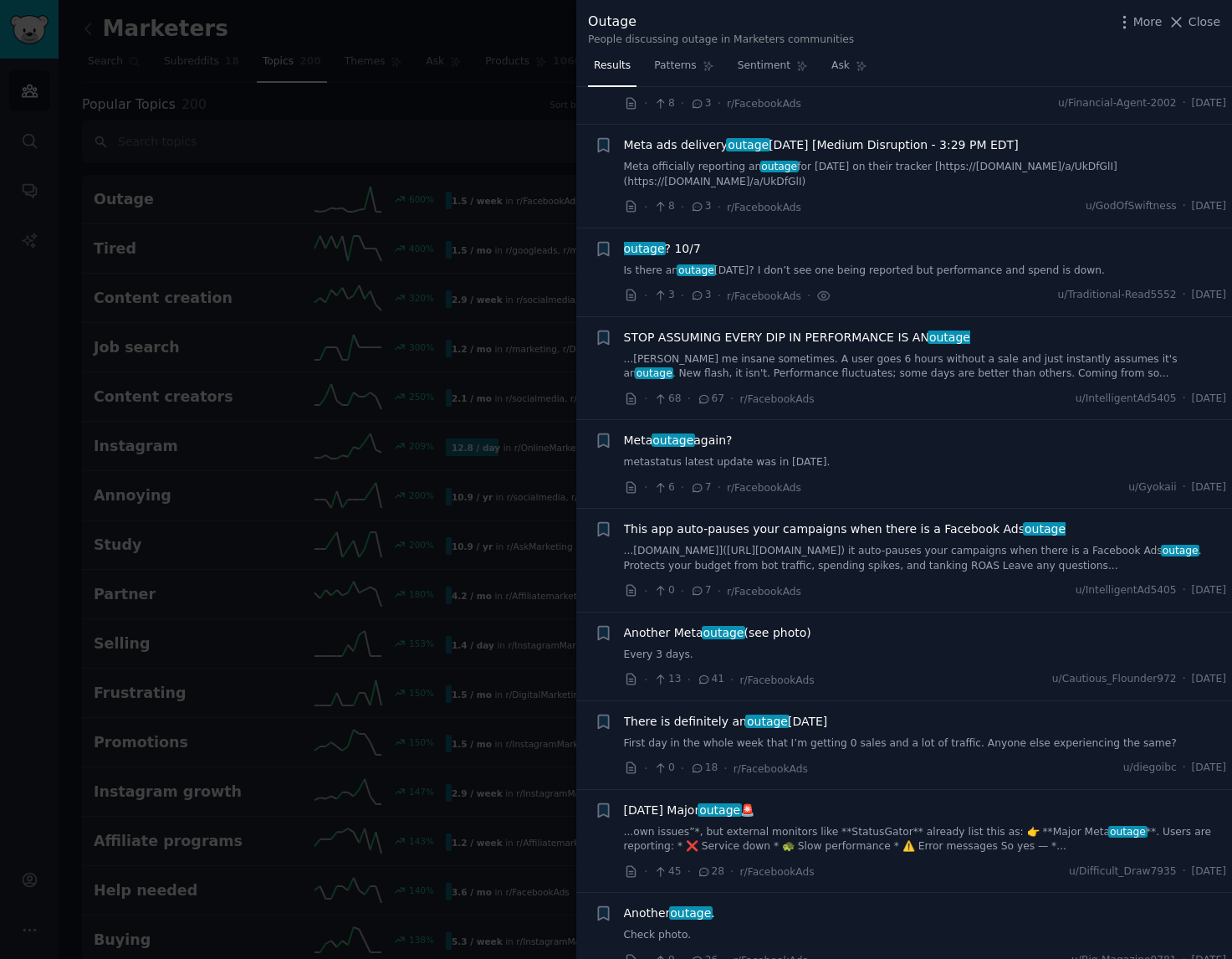
scroll to position [167, 0]
click at [489, 120] on div at bounding box center [616, 479] width 1232 height 959
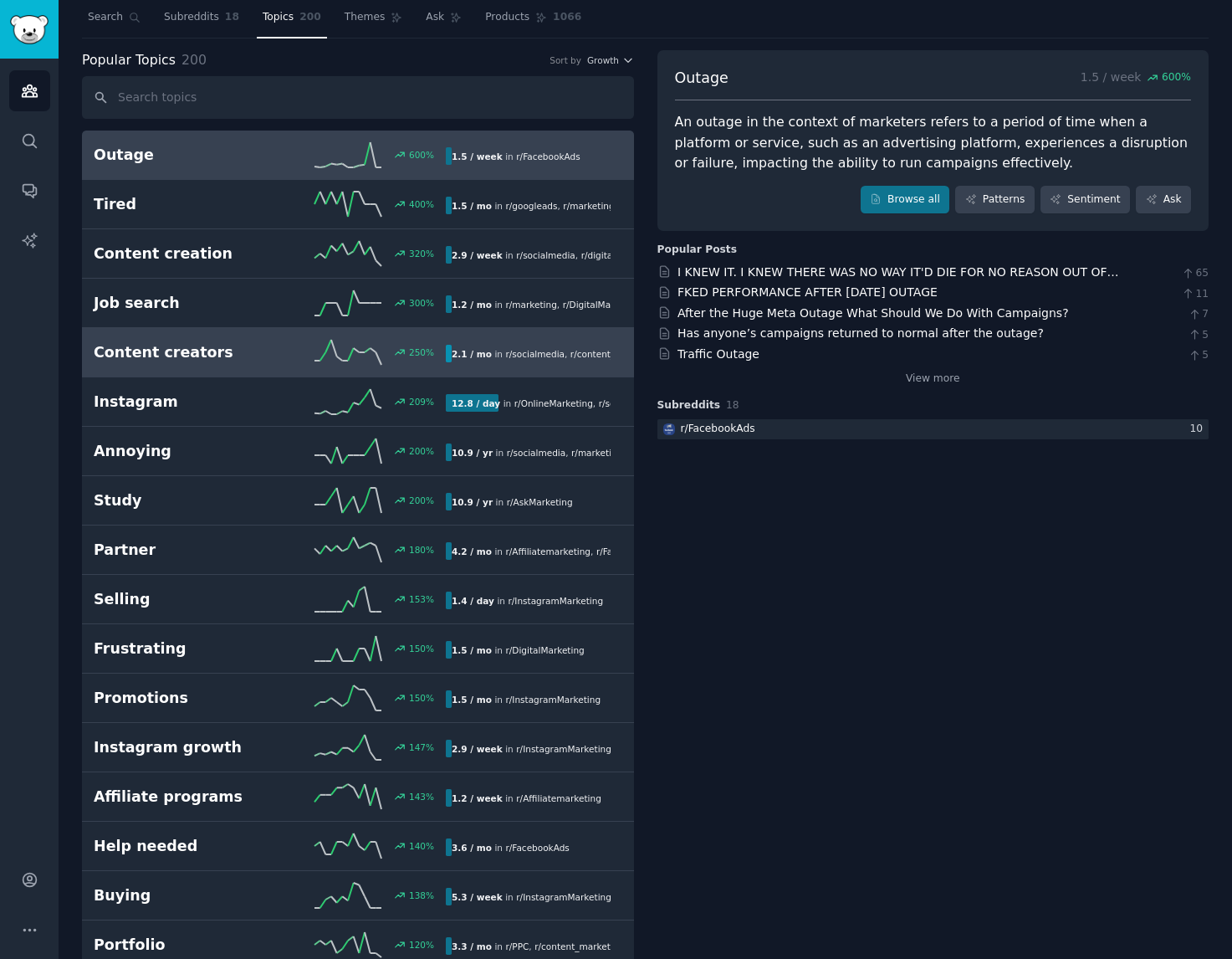
scroll to position [84, 0]
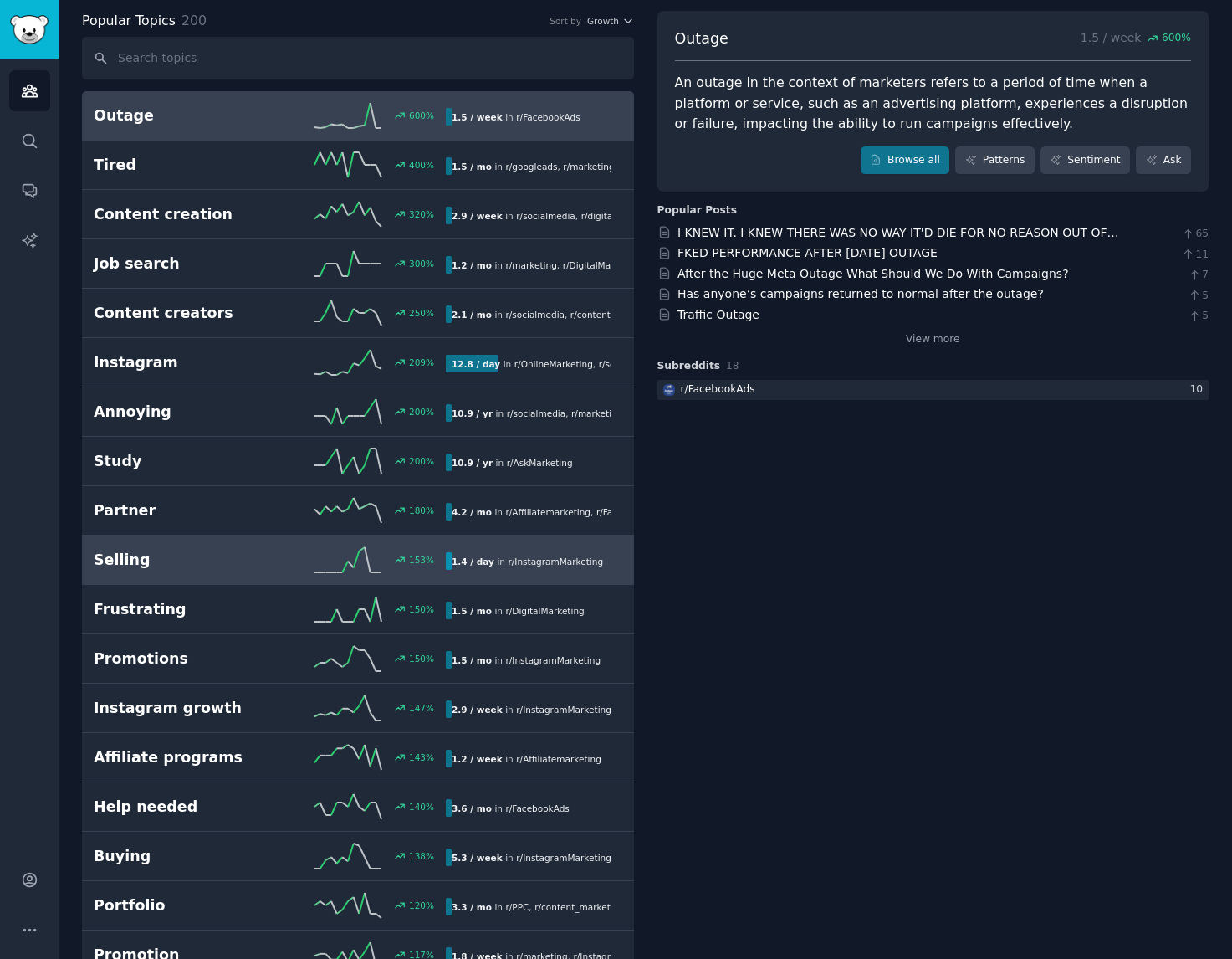
click at [241, 571] on div "Selling 153 % 1.4 / day in r/ InstagramMarketing" at bounding box center [358, 559] width 529 height 25
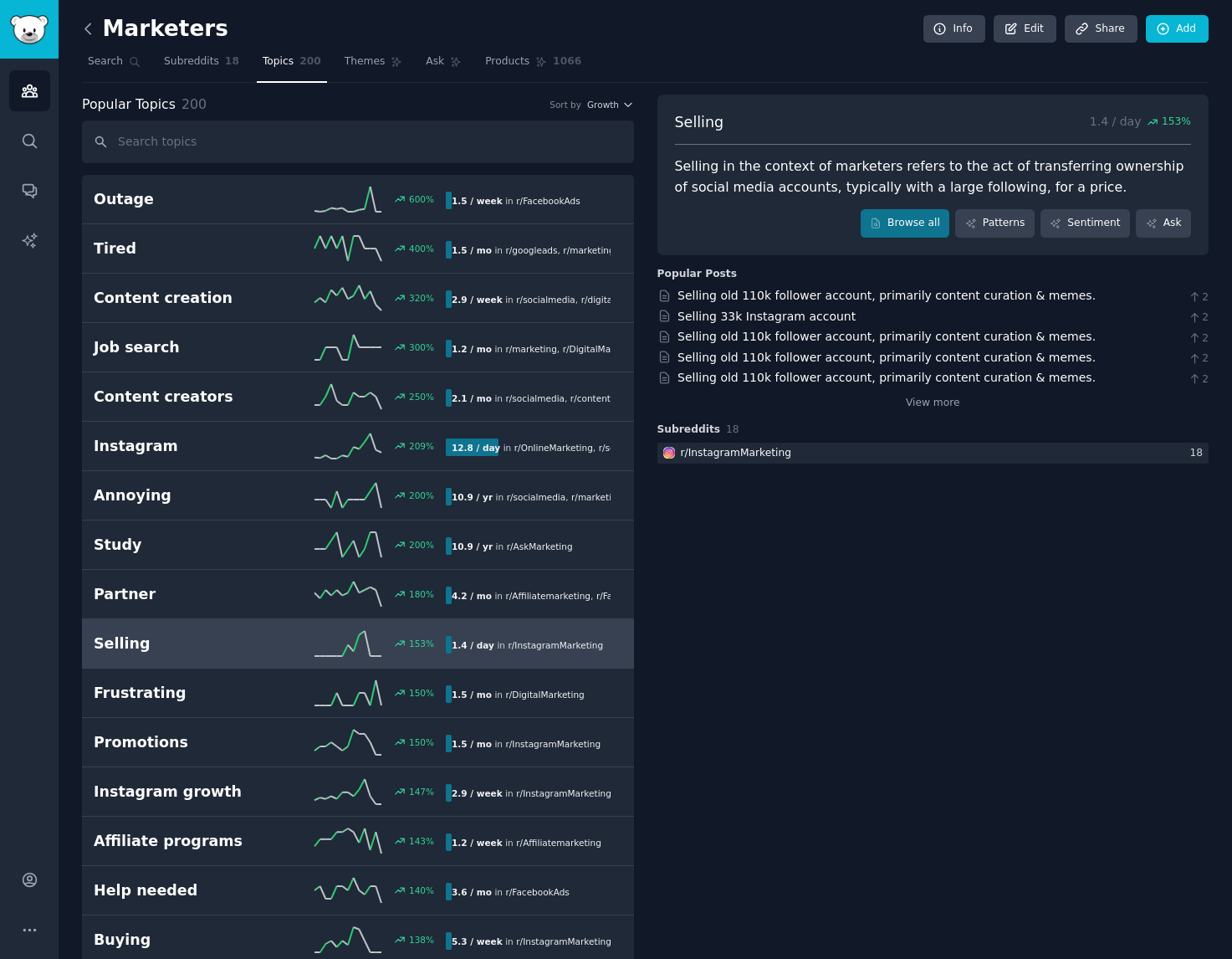
click at [94, 29] on icon at bounding box center [89, 29] width 18 height 18
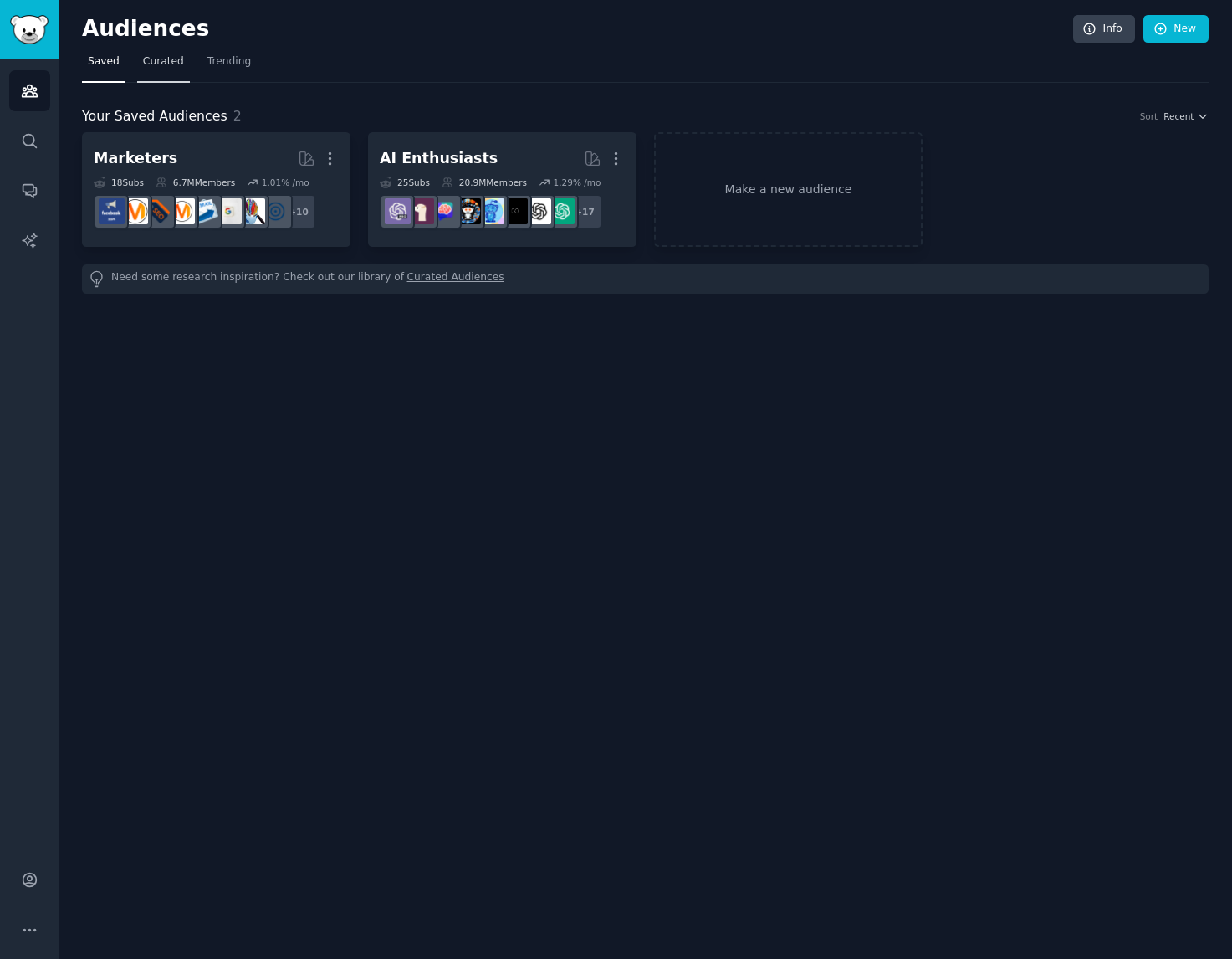
click at [164, 67] on span "Curated" at bounding box center [163, 62] width 41 height 15
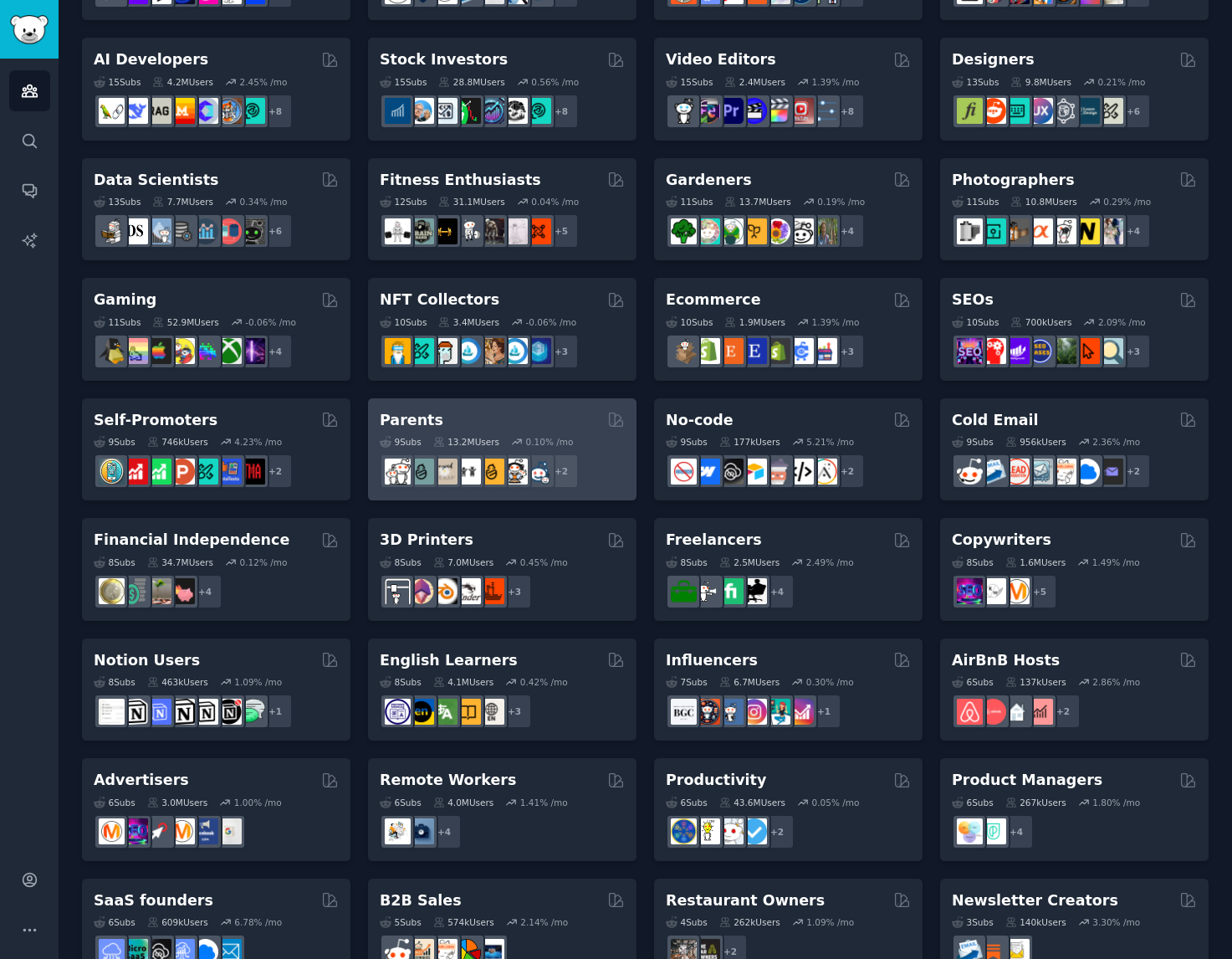
scroll to position [379, 0]
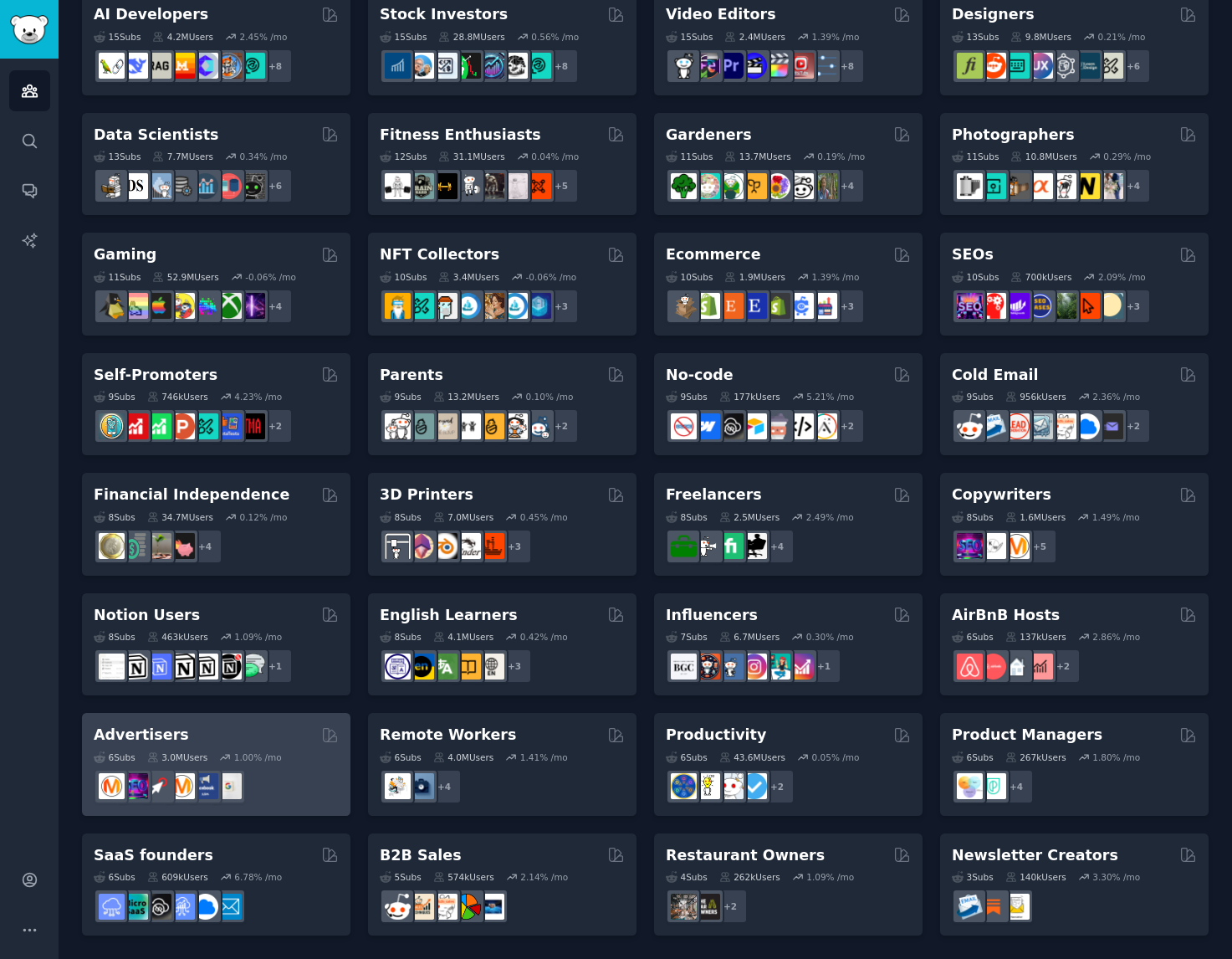
click at [296, 776] on div at bounding box center [216, 786] width 245 height 35
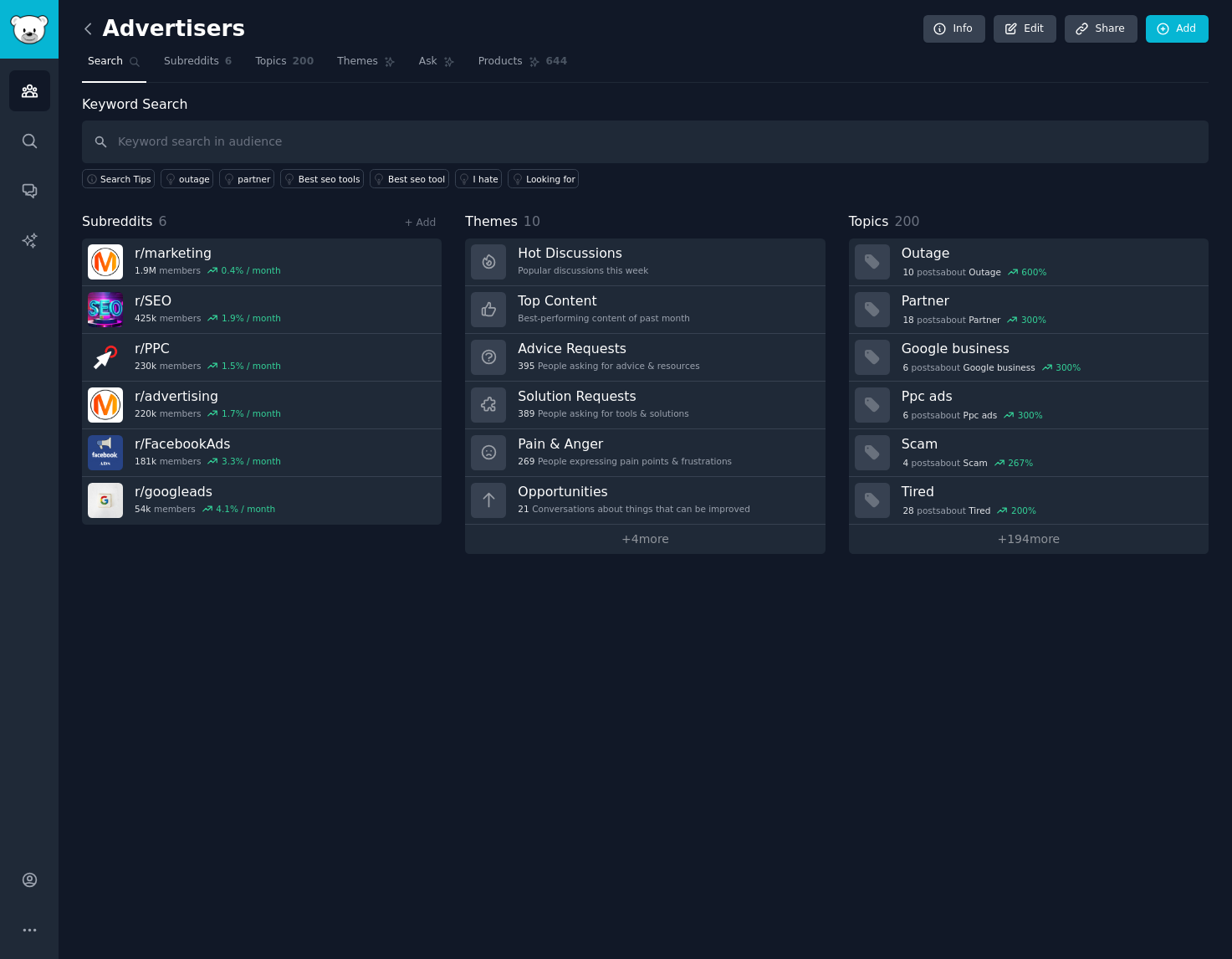
click at [88, 23] on icon at bounding box center [89, 29] width 18 height 18
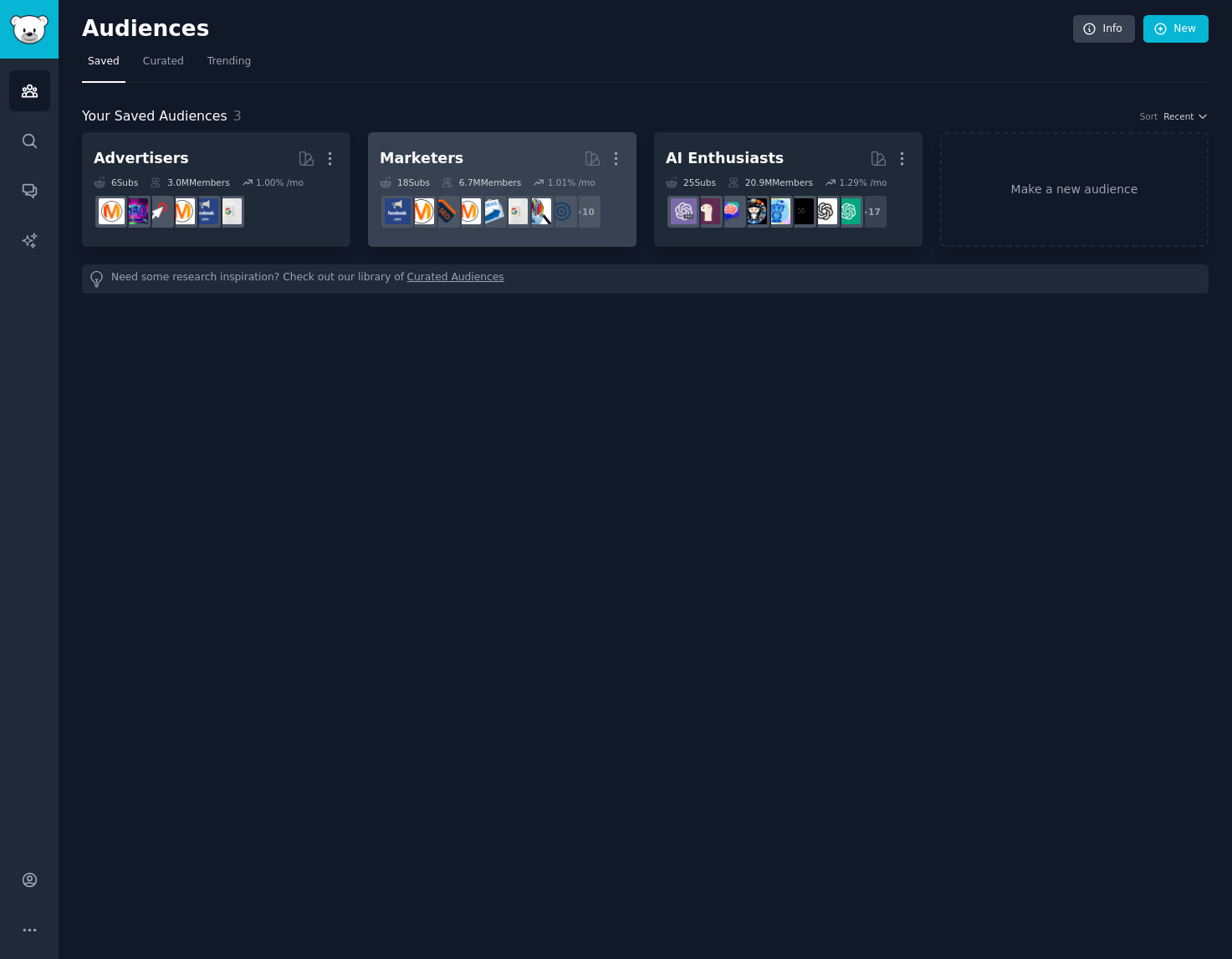
click at [562, 140] on link "Marketers More 18 Sub s 6.7M Members 1.01 % /mo + 10" at bounding box center [503, 189] width 269 height 115
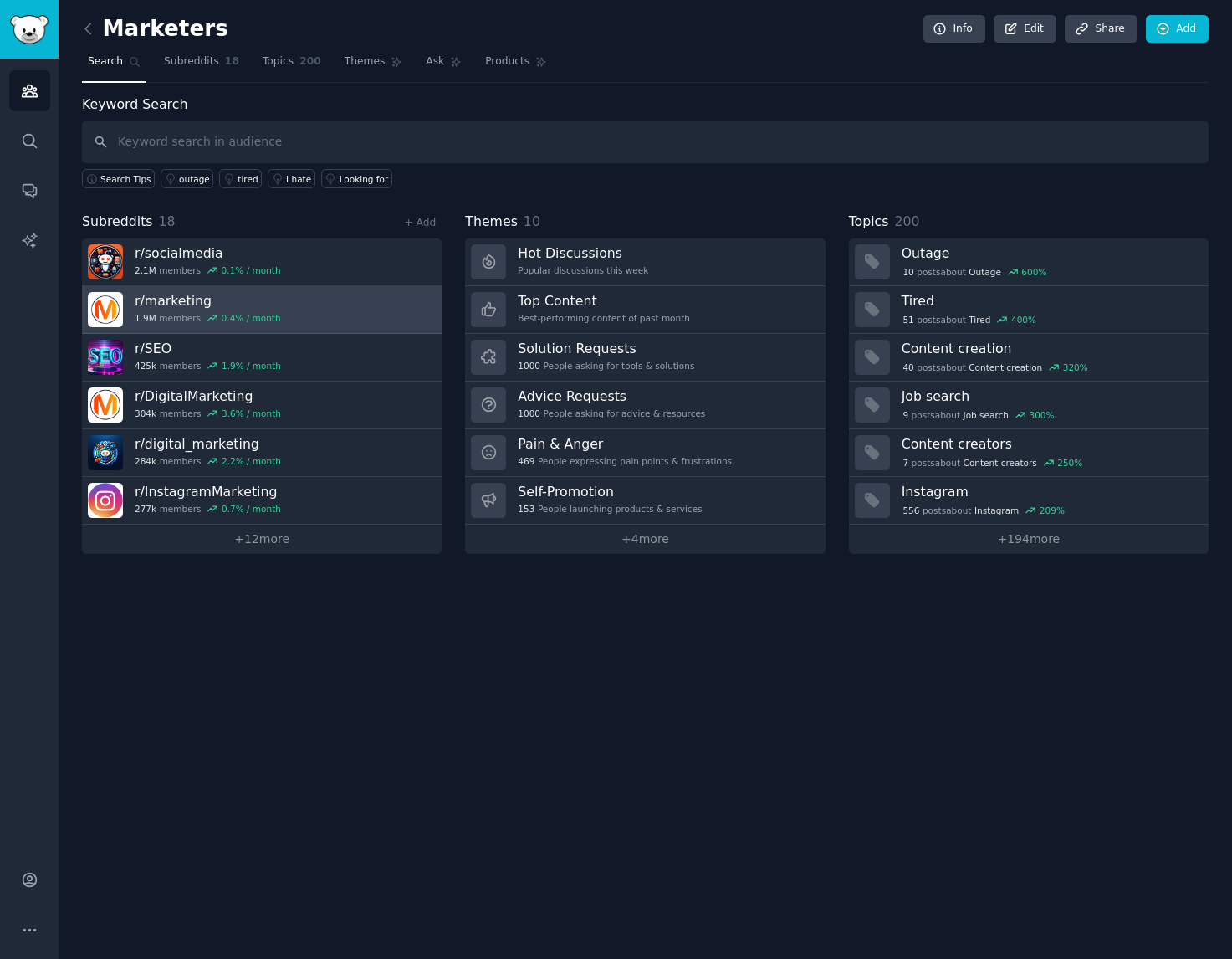
click at [350, 324] on link "r/ marketing 1.9M members 0.4 % / month" at bounding box center [261, 310] width 360 height 48
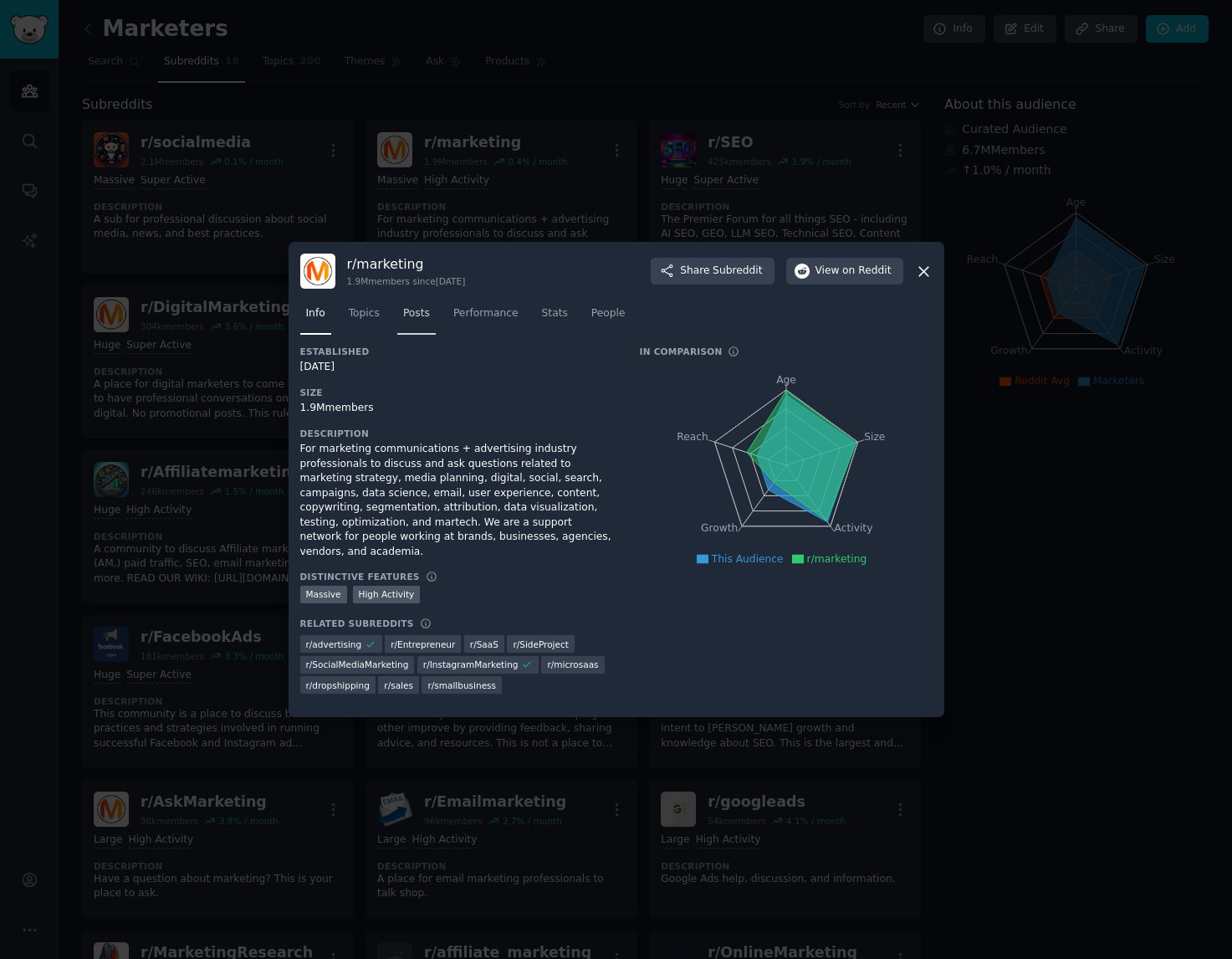
click at [405, 329] on link "Posts" at bounding box center [416, 318] width 39 height 34
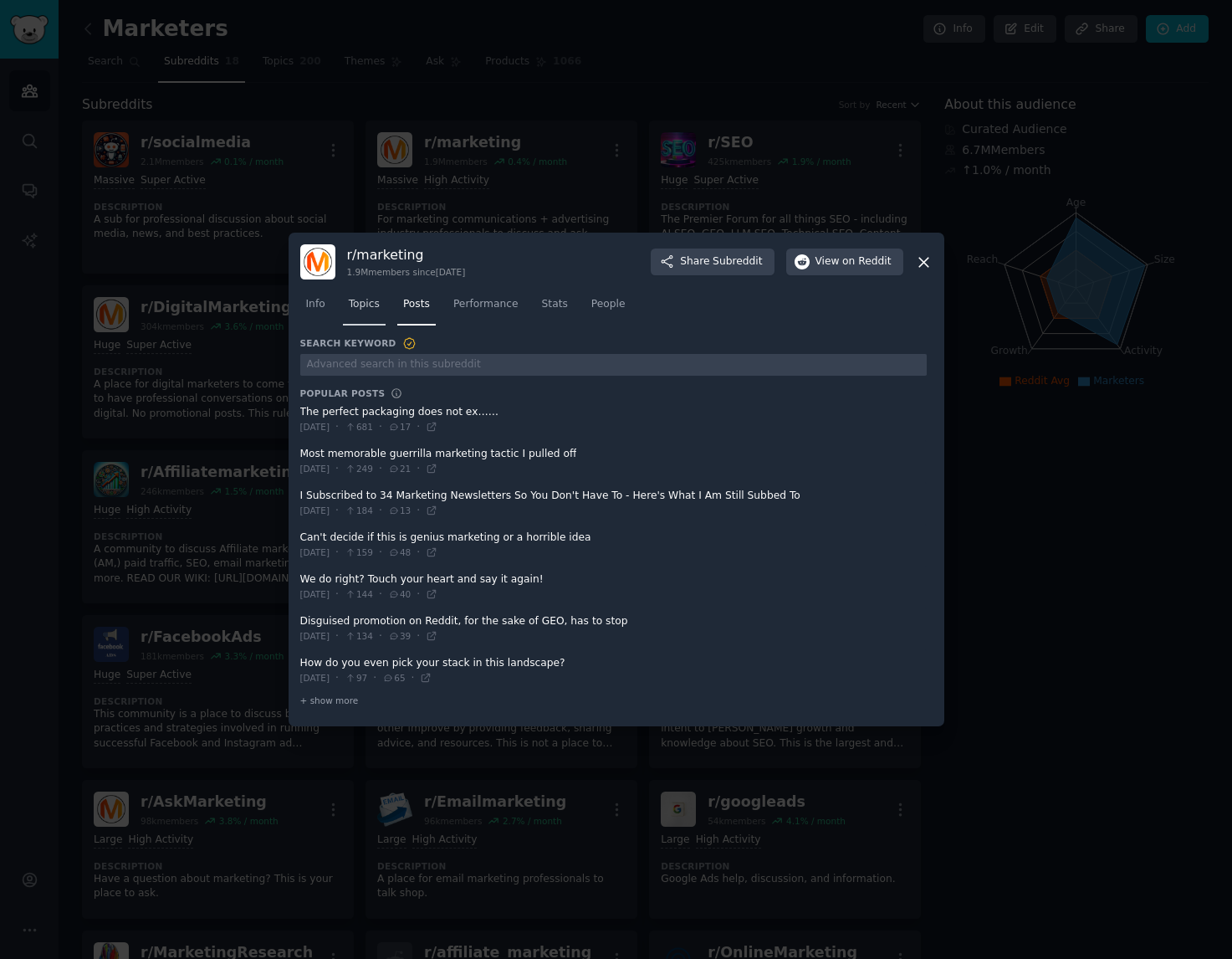
click at [362, 320] on link "Topics" at bounding box center [364, 308] width 43 height 34
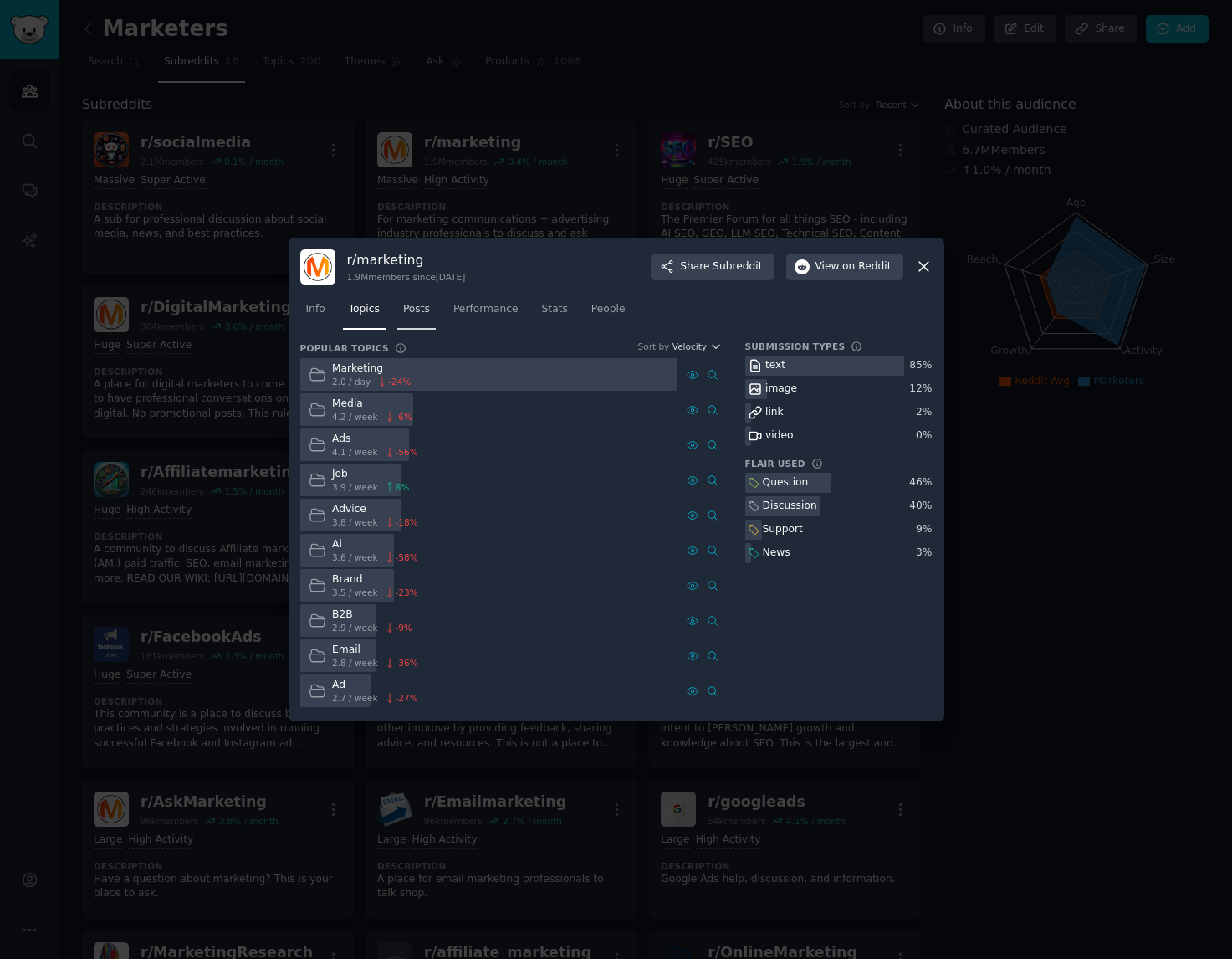
click at [411, 306] on span "Posts" at bounding box center [416, 309] width 27 height 15
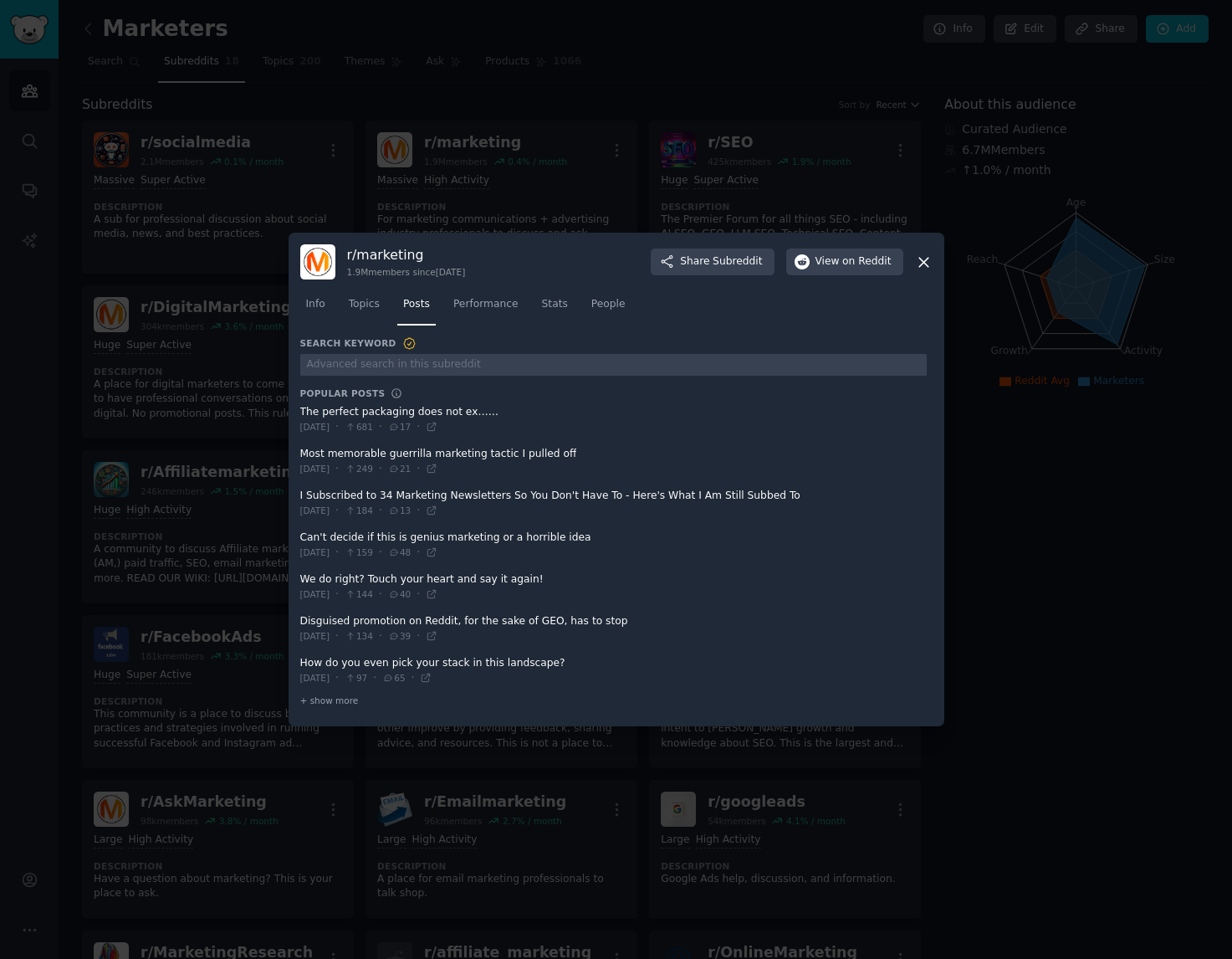
click at [928, 265] on icon at bounding box center [923, 262] width 9 height 9
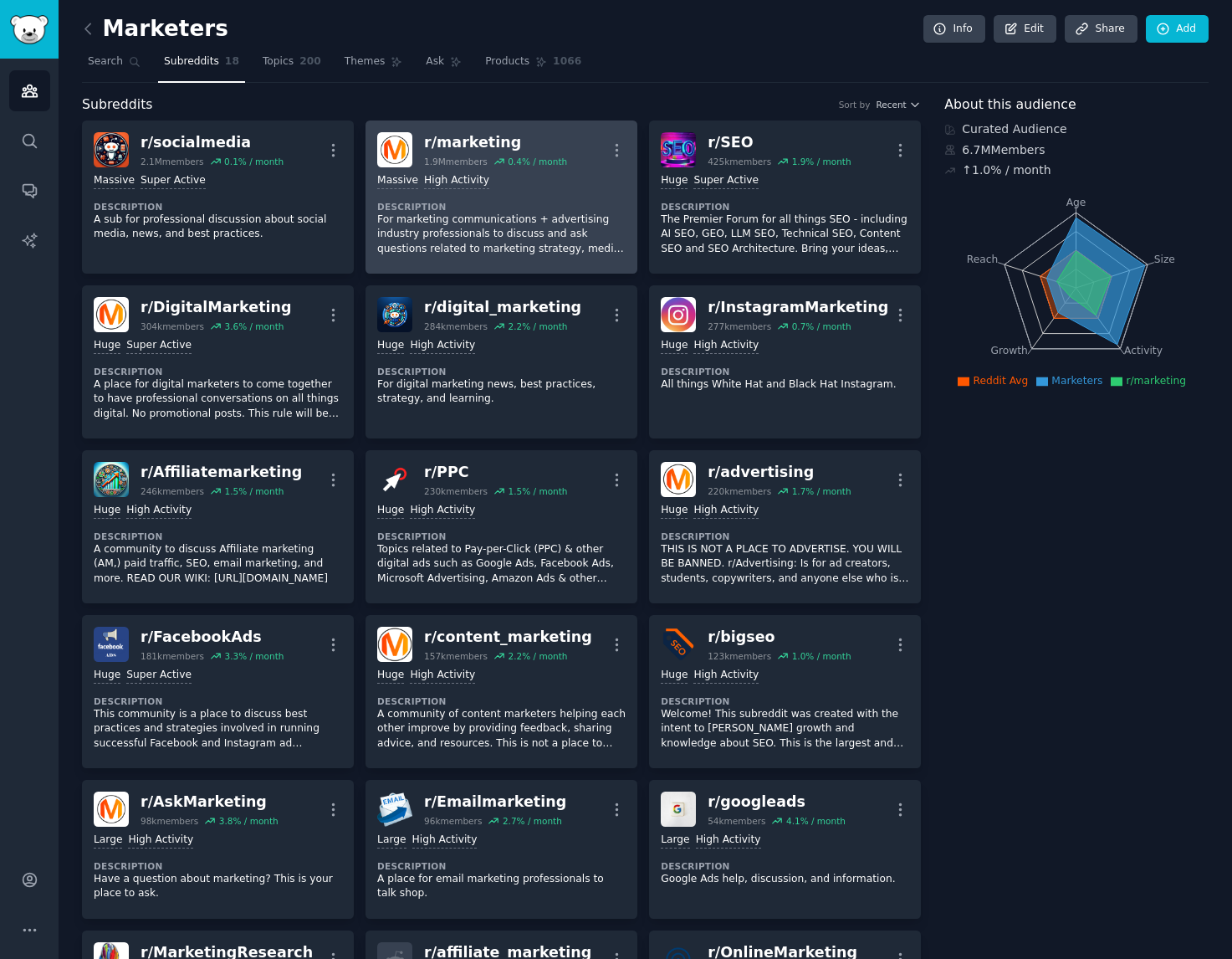
click at [557, 201] on dt "Description" at bounding box center [502, 207] width 249 height 12
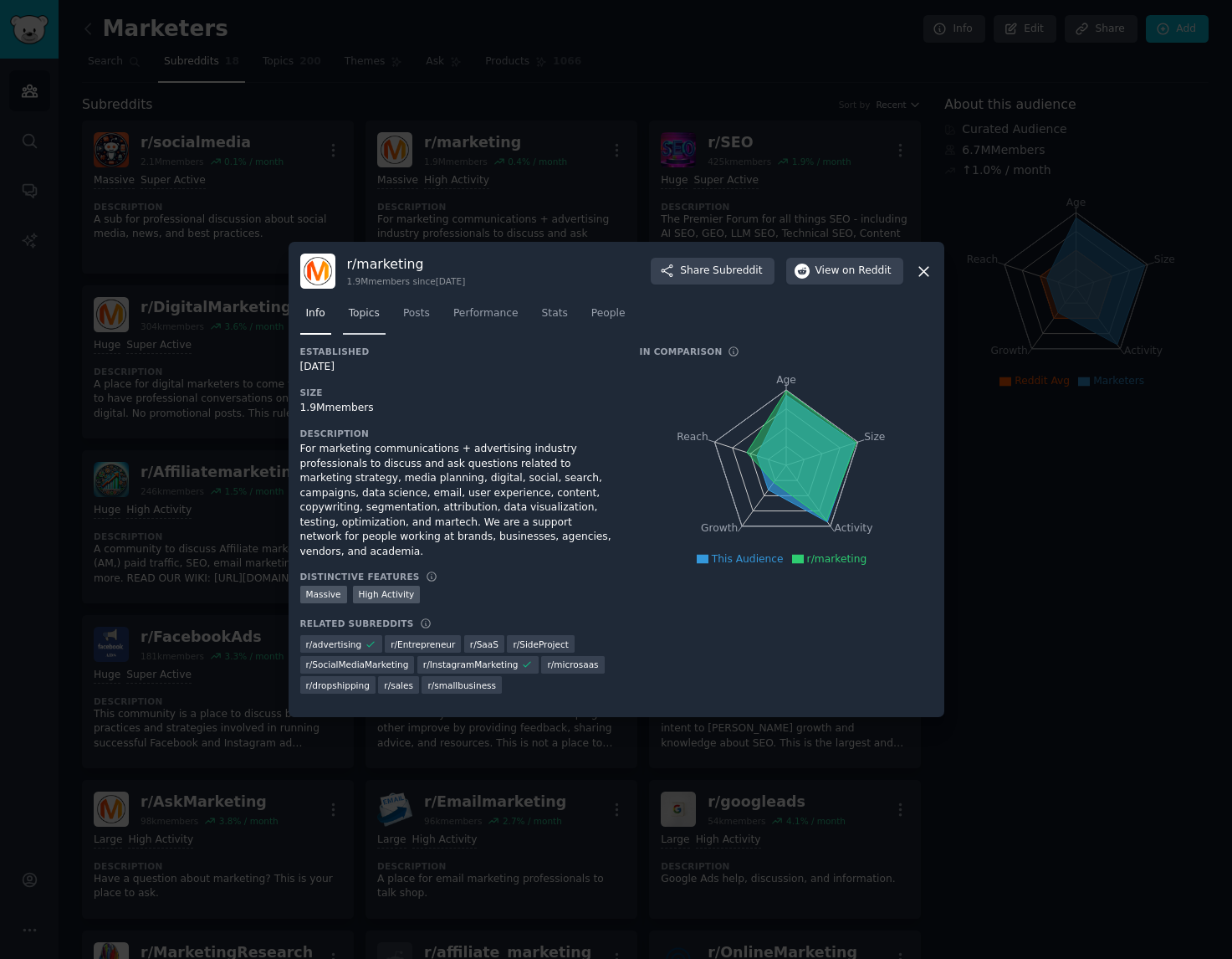
click at [359, 322] on span "Topics" at bounding box center [364, 313] width 31 height 15
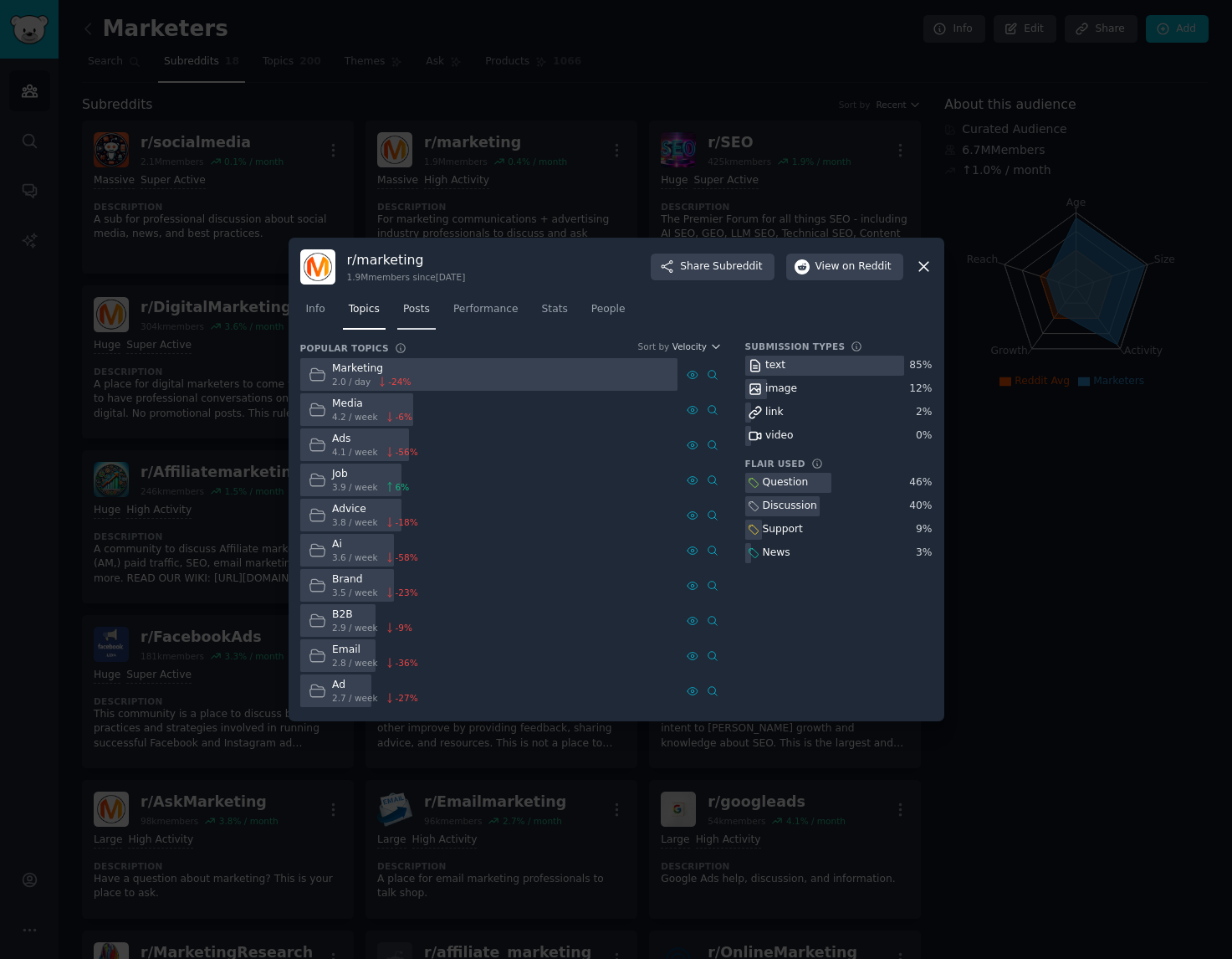
click at [415, 312] on span "Posts" at bounding box center [416, 309] width 27 height 15
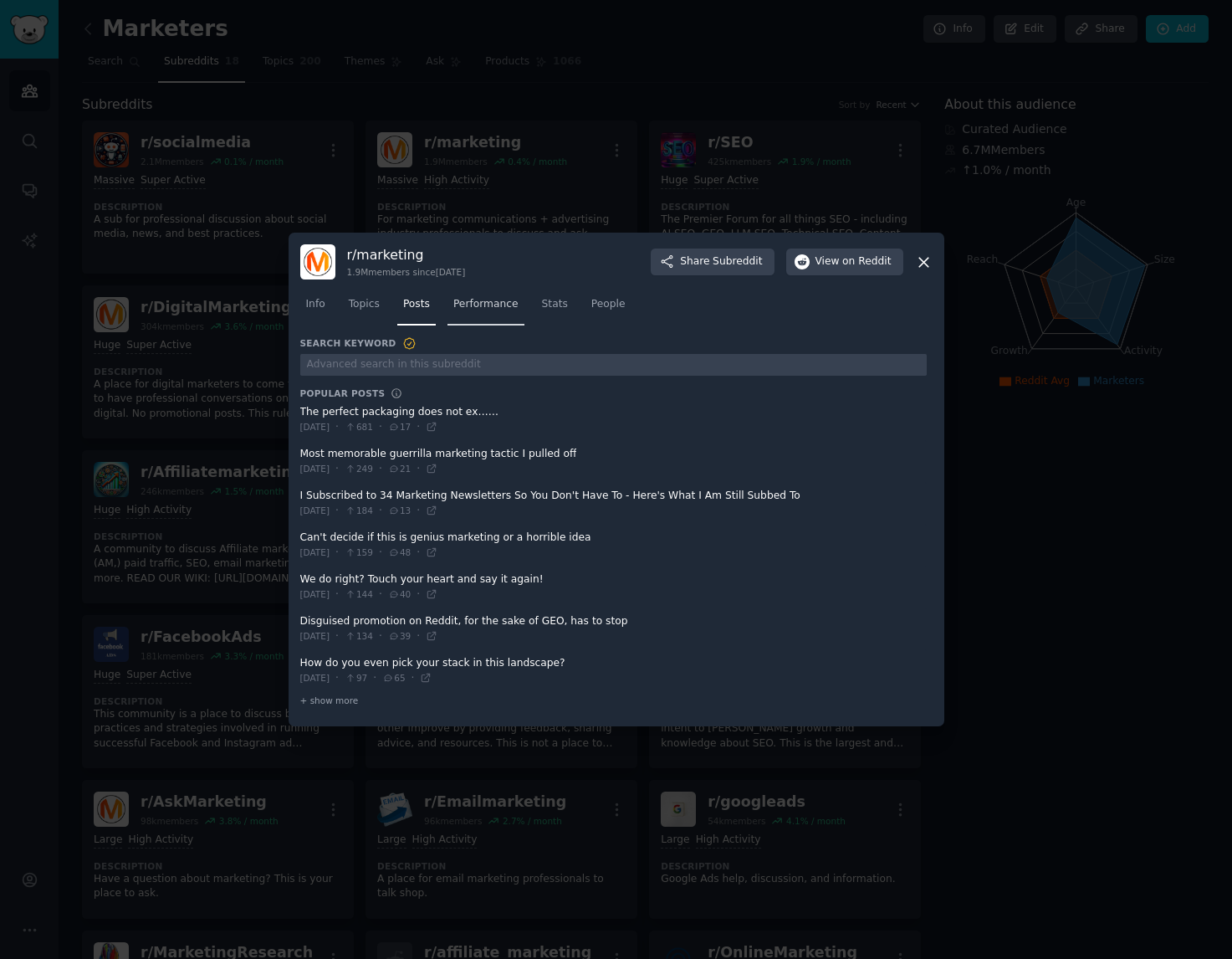
click at [489, 308] on span "Performance" at bounding box center [486, 304] width 66 height 15
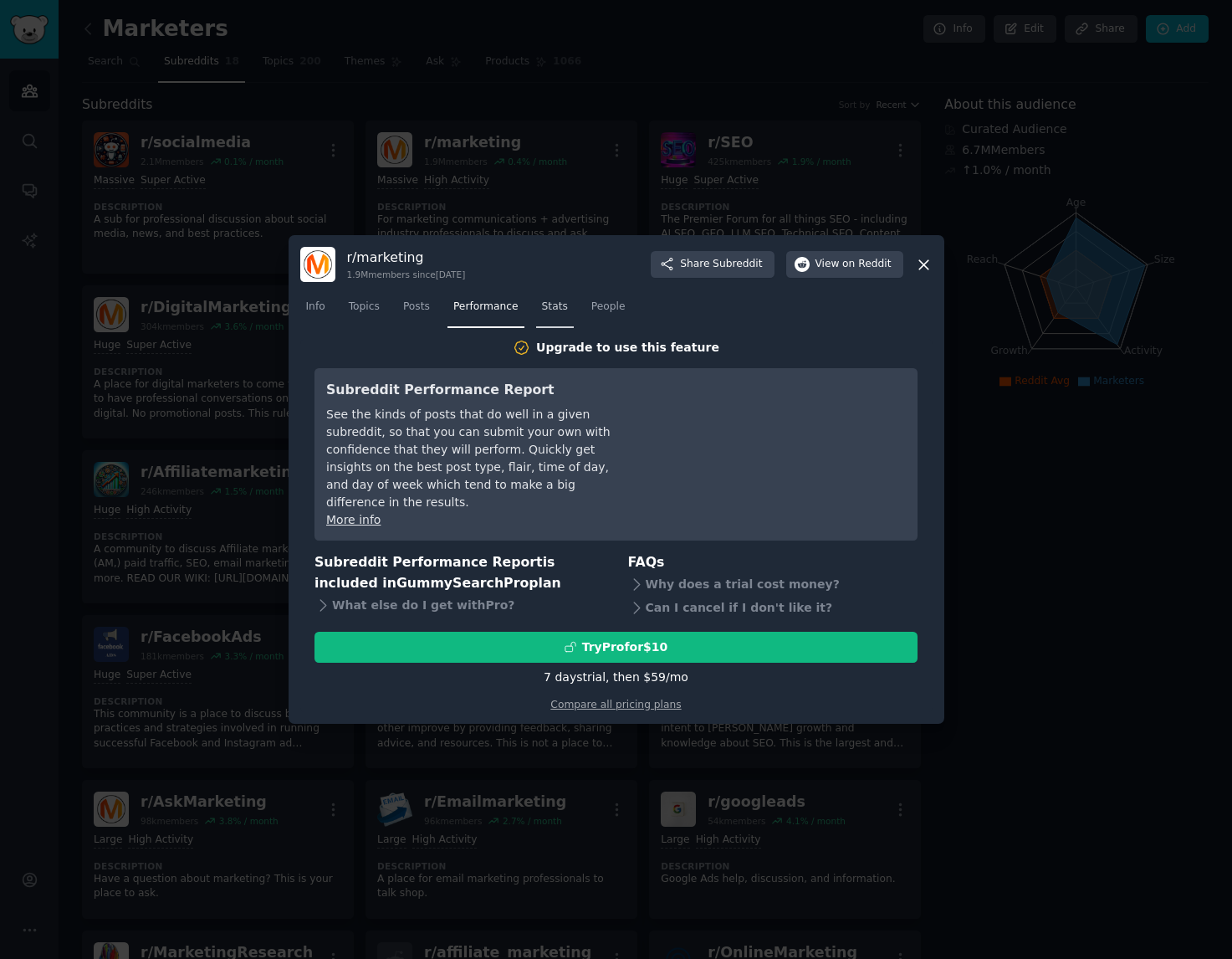
click at [547, 311] on span "Stats" at bounding box center [555, 307] width 26 height 15
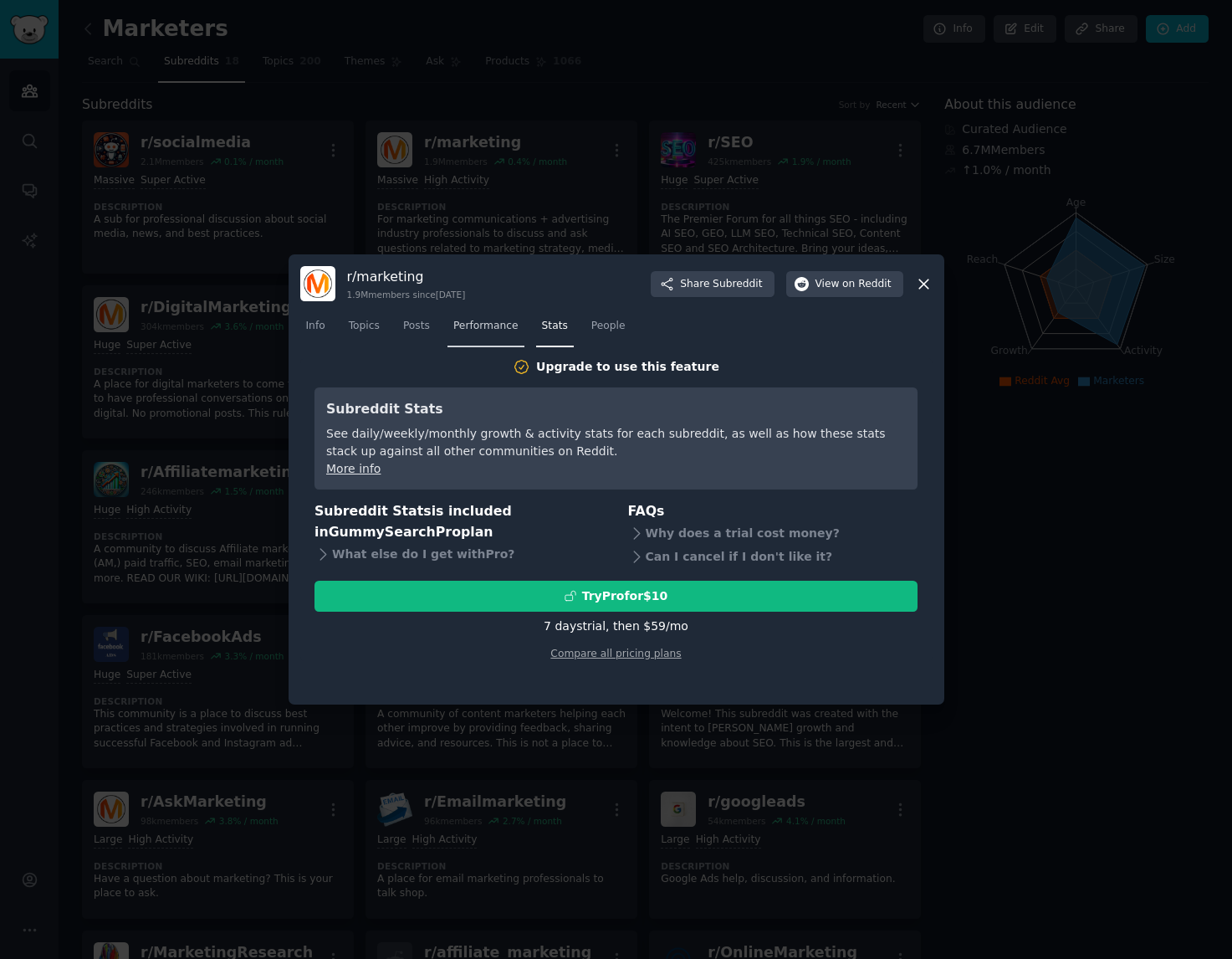
click at [458, 326] on span "Performance" at bounding box center [486, 326] width 66 height 15
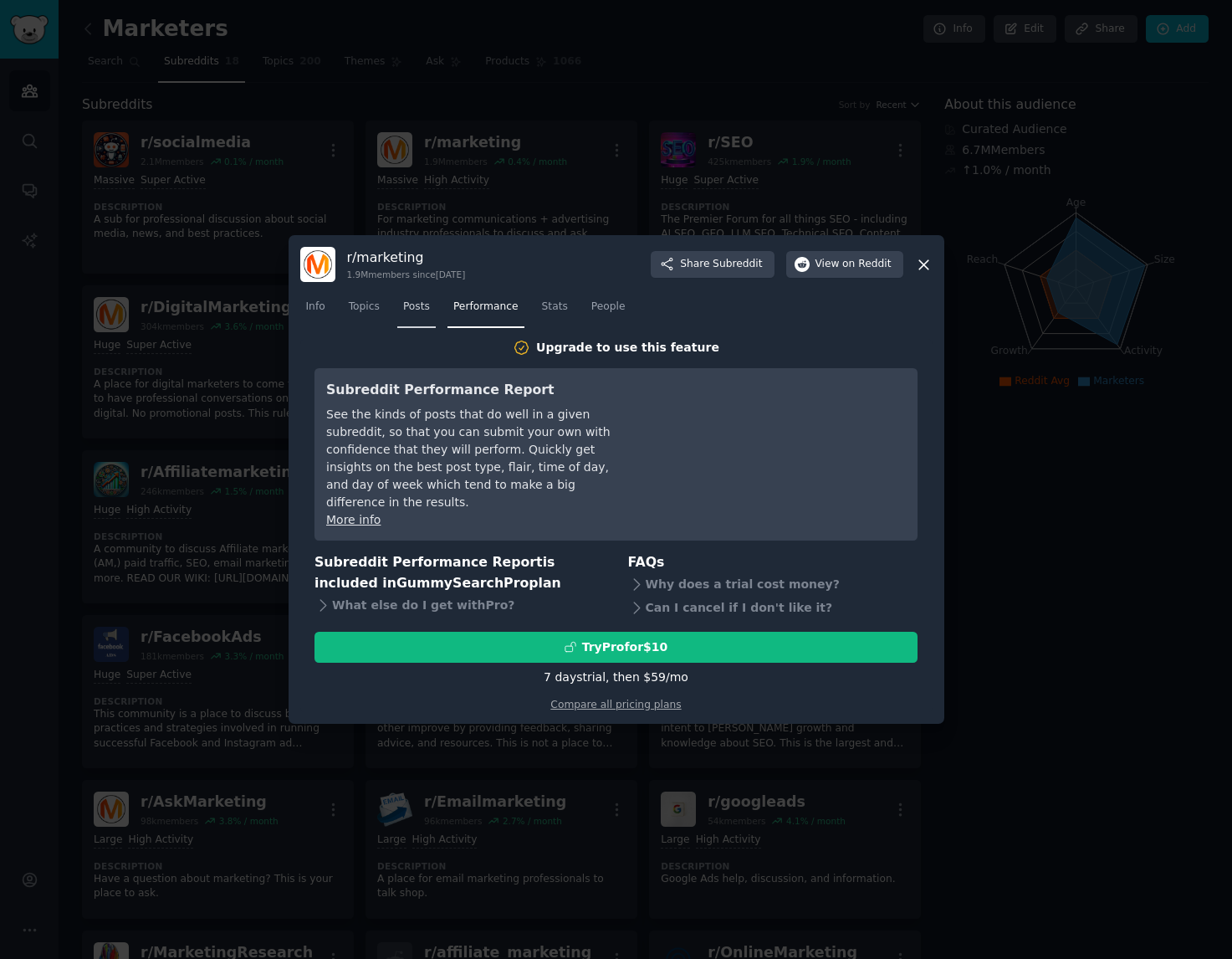
click at [413, 315] on span "Posts" at bounding box center [416, 307] width 27 height 15
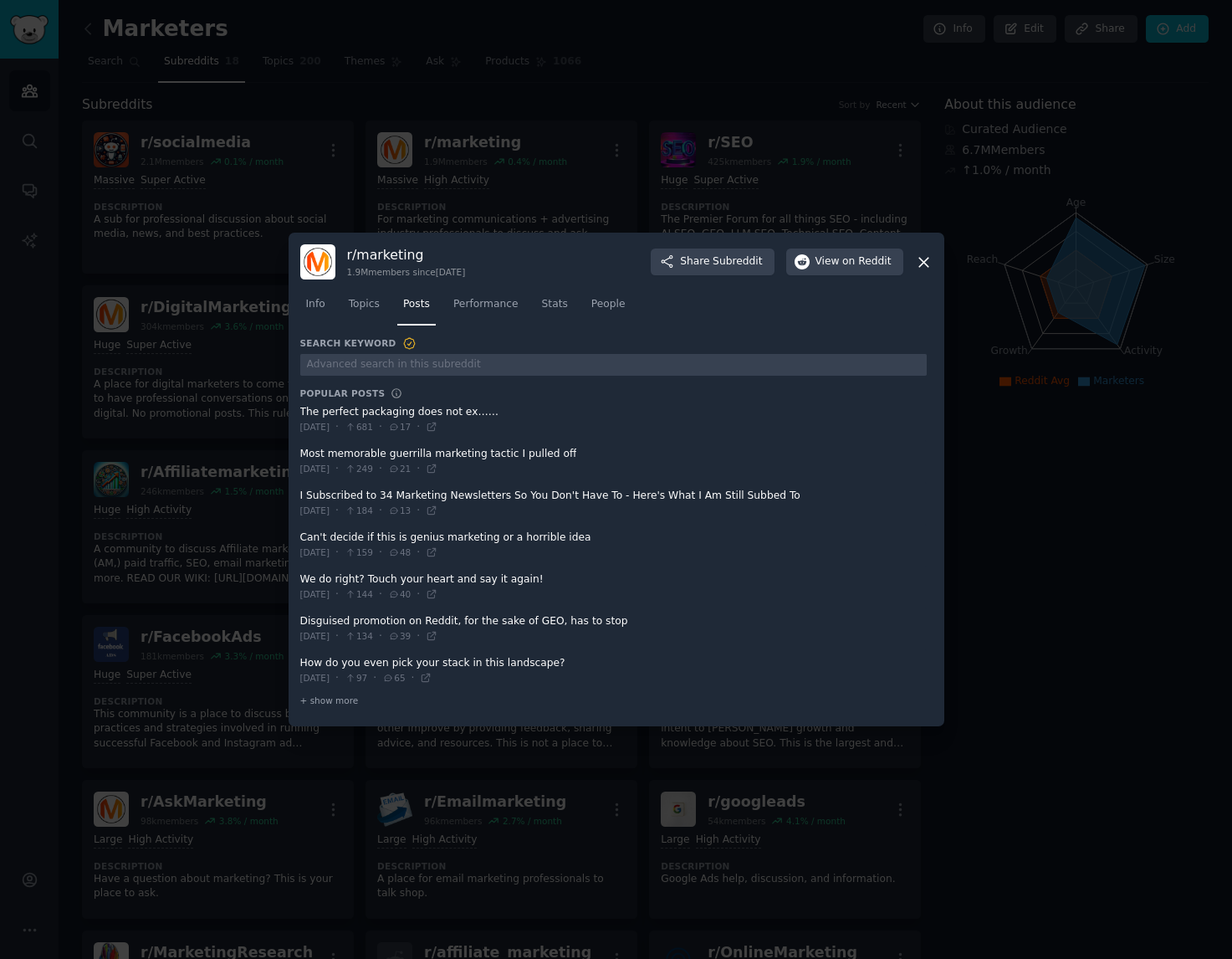
click at [924, 269] on icon at bounding box center [924, 263] width 18 height 18
